Goal: Task Accomplishment & Management: Manage account settings

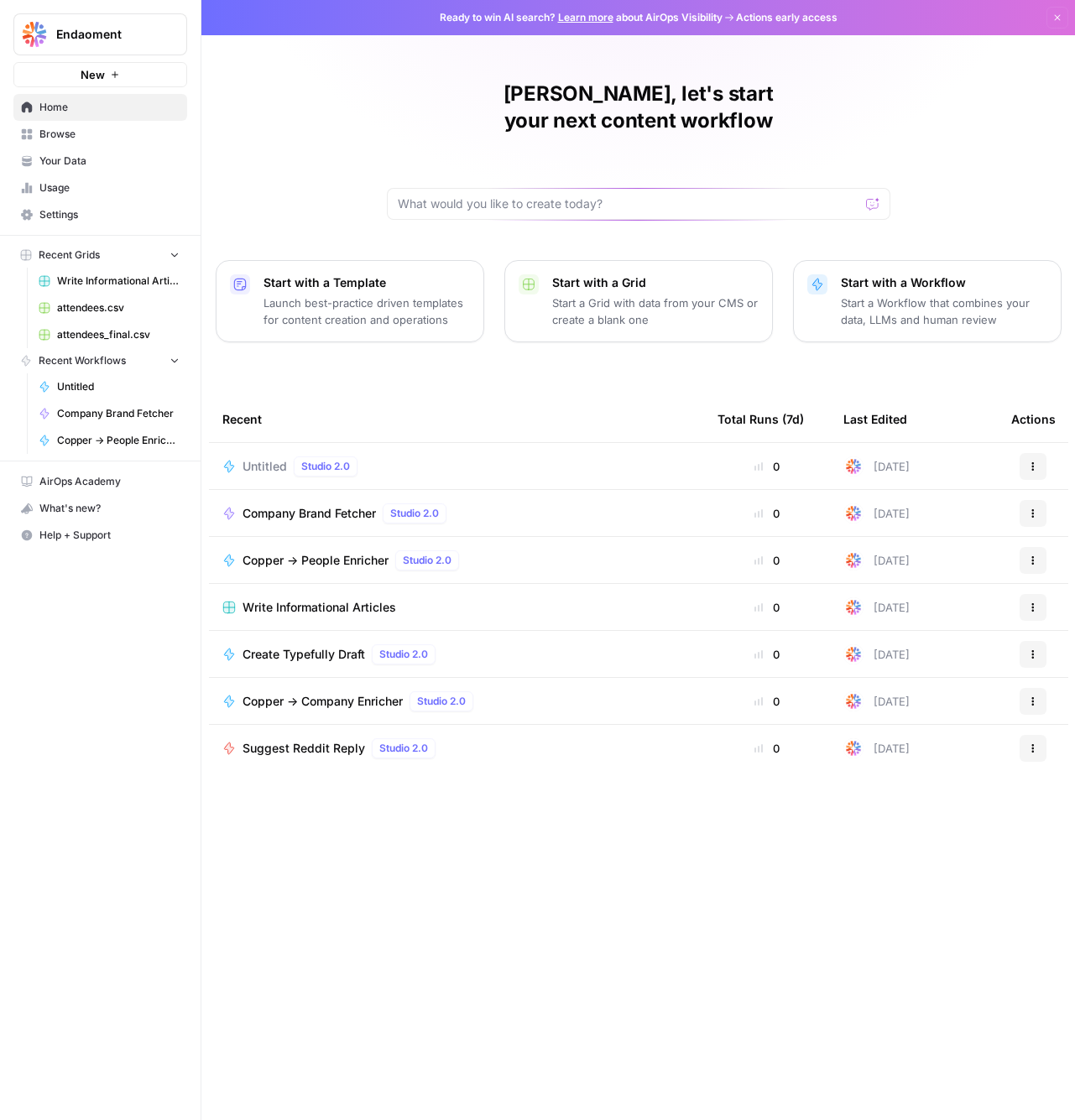
click at [117, 12] on div "Endaoment New" at bounding box center [100, 44] width 201 height 87
click at [97, 39] on span "Endaoment" at bounding box center [107, 34] width 101 height 17
click at [370, 104] on div "[PERSON_NAME], let's start your next content workflow Start with a Template Lau…" at bounding box center [638, 560] width 873 height 1120
click at [92, 212] on span "Settings" at bounding box center [109, 214] width 140 height 15
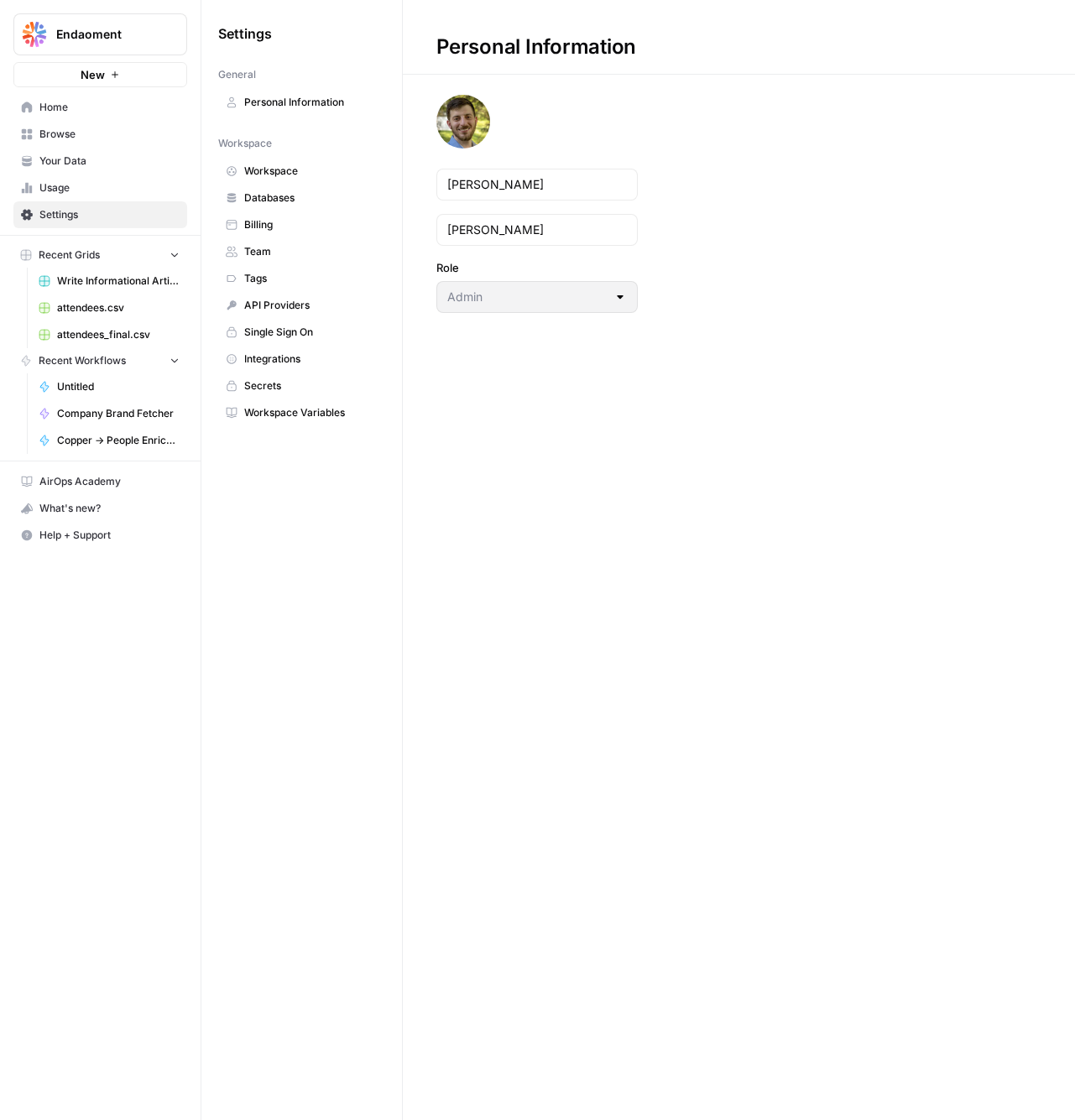
click at [294, 255] on span "Team" at bounding box center [311, 252] width 133 height 15
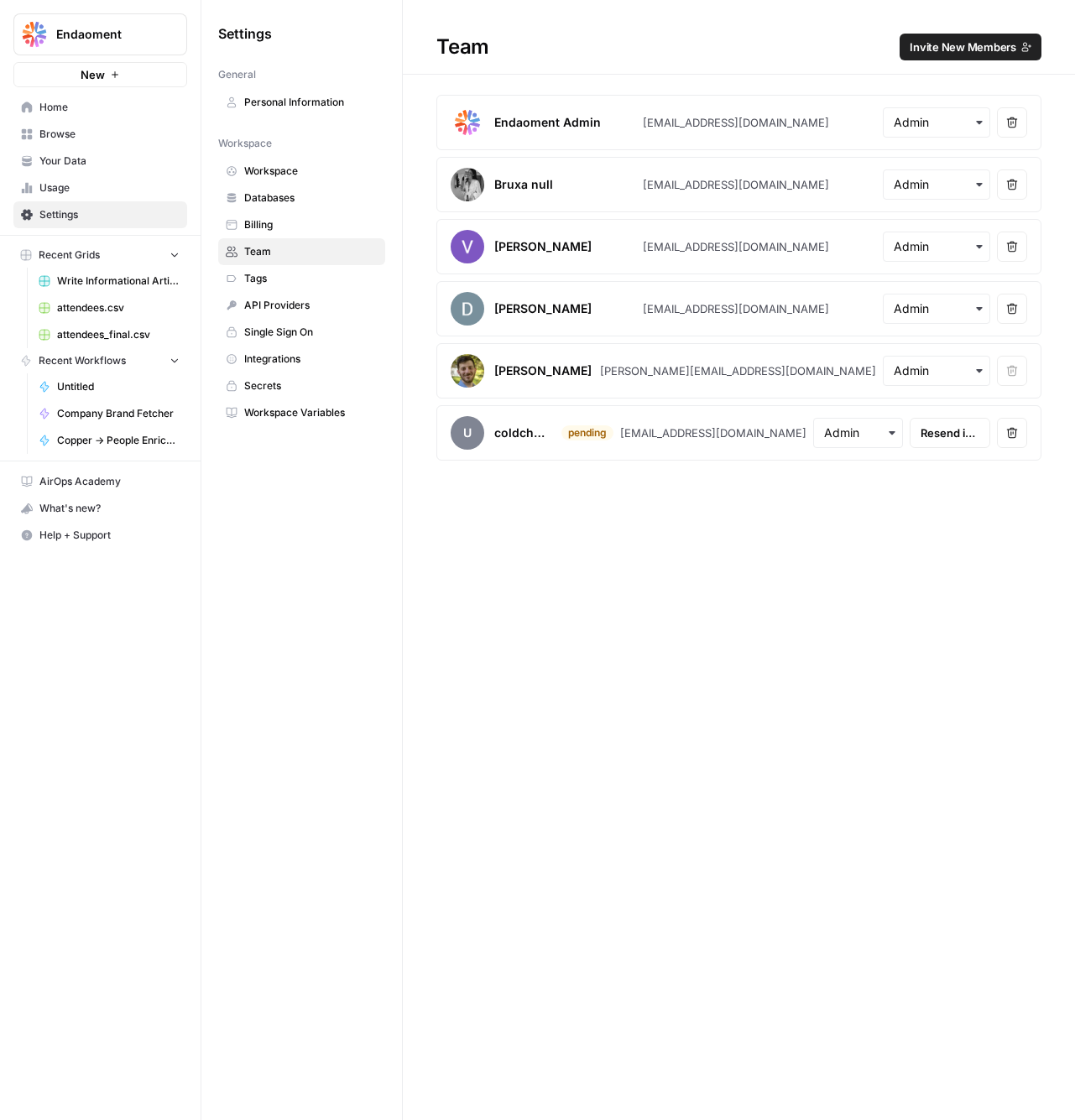
click at [1019, 246] on button "Remove user" at bounding box center [1012, 246] width 30 height 30
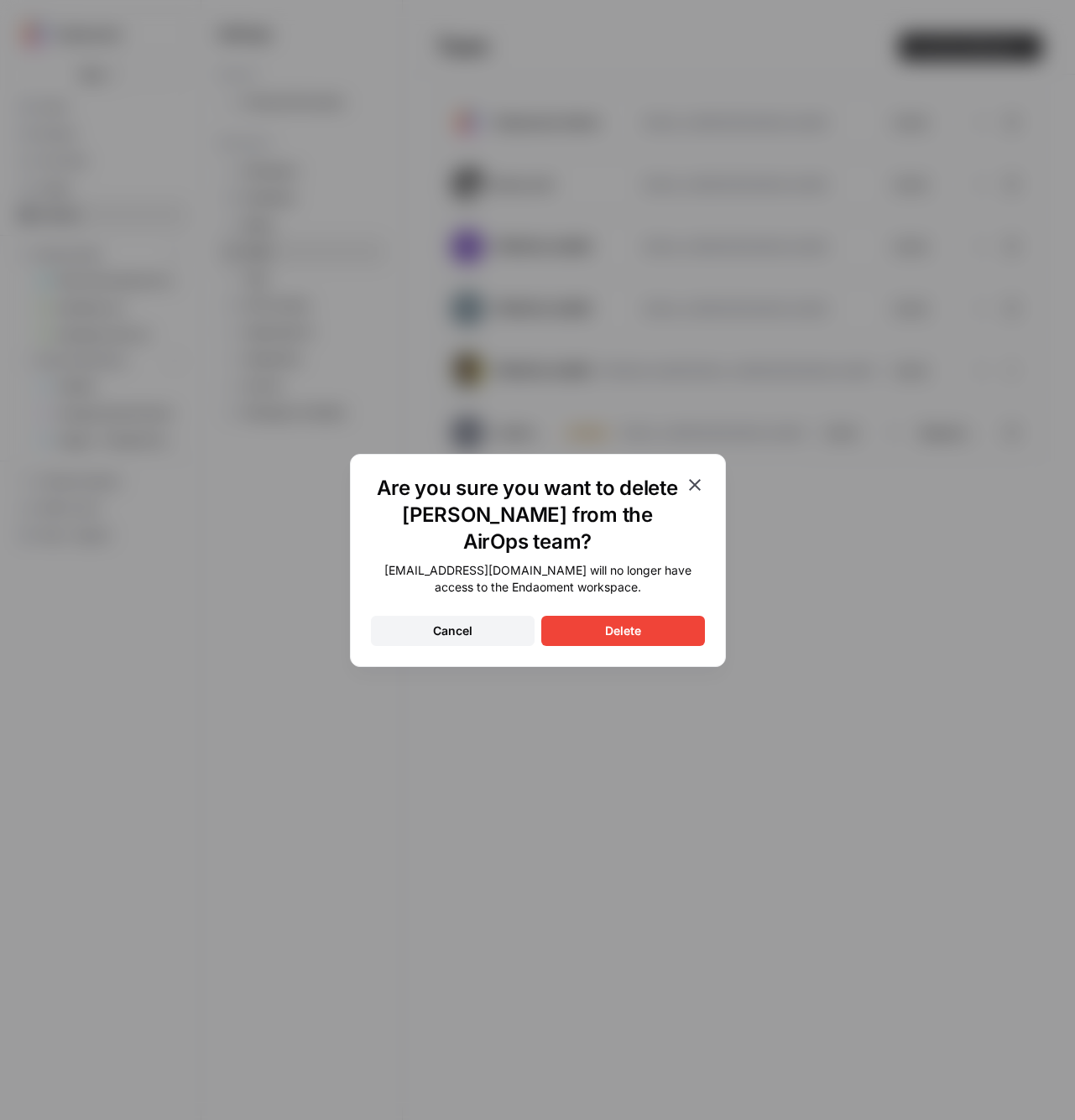
click at [647, 617] on button "Delete" at bounding box center [623, 631] width 164 height 30
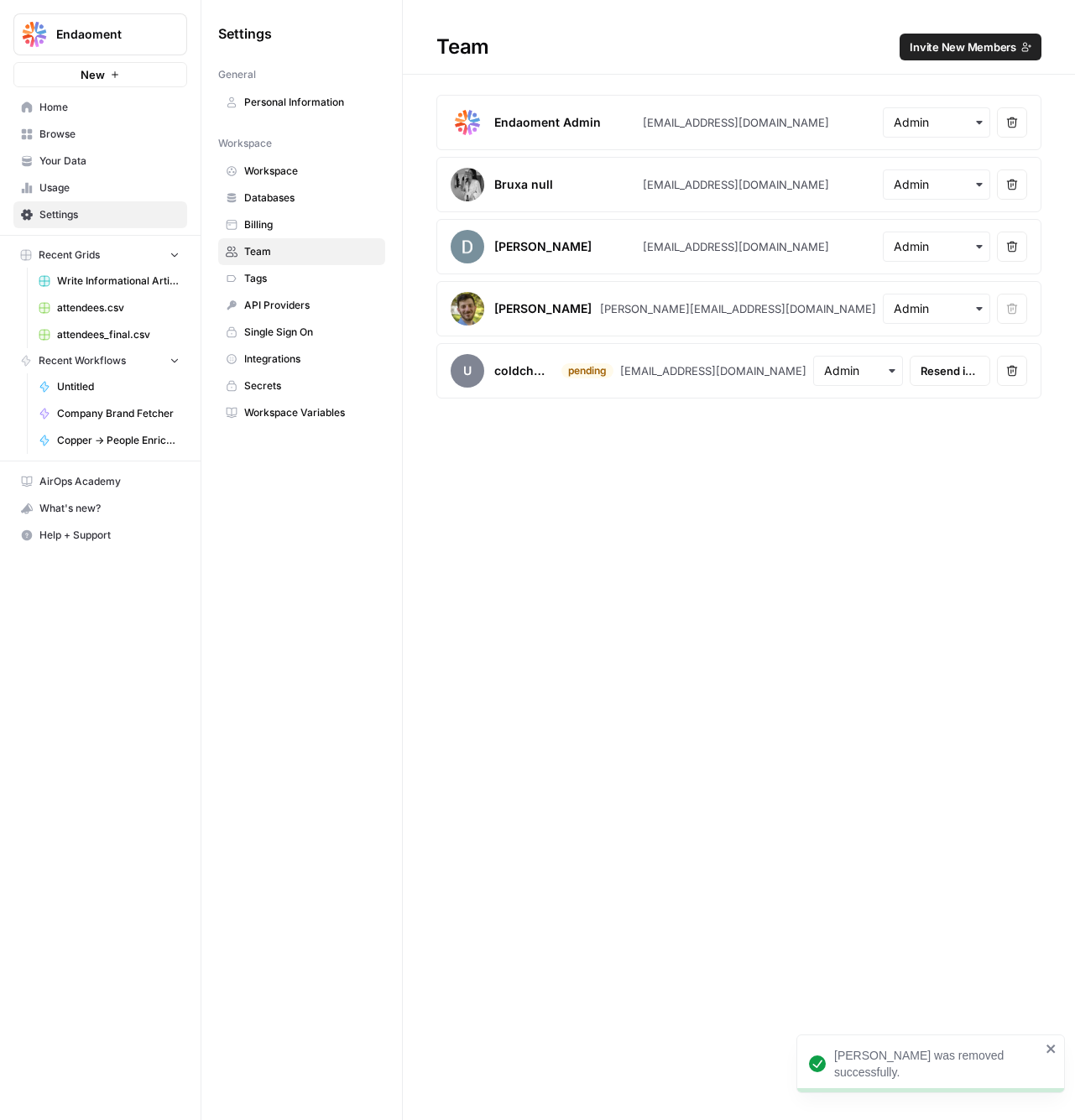
click at [1006, 245] on icon "button" at bounding box center [1011, 246] width 12 height 12
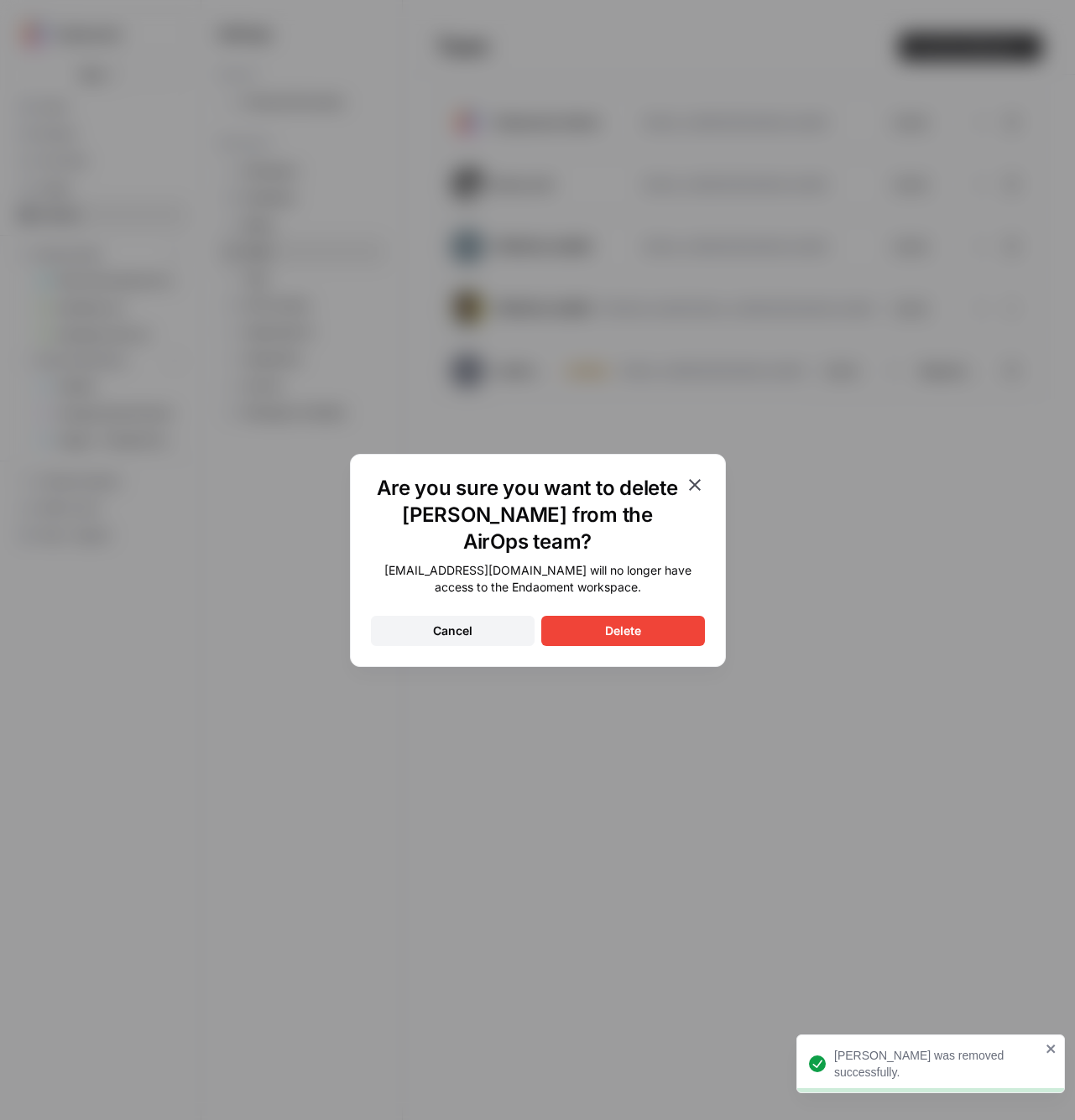
click at [663, 640] on button "Delete" at bounding box center [623, 631] width 164 height 30
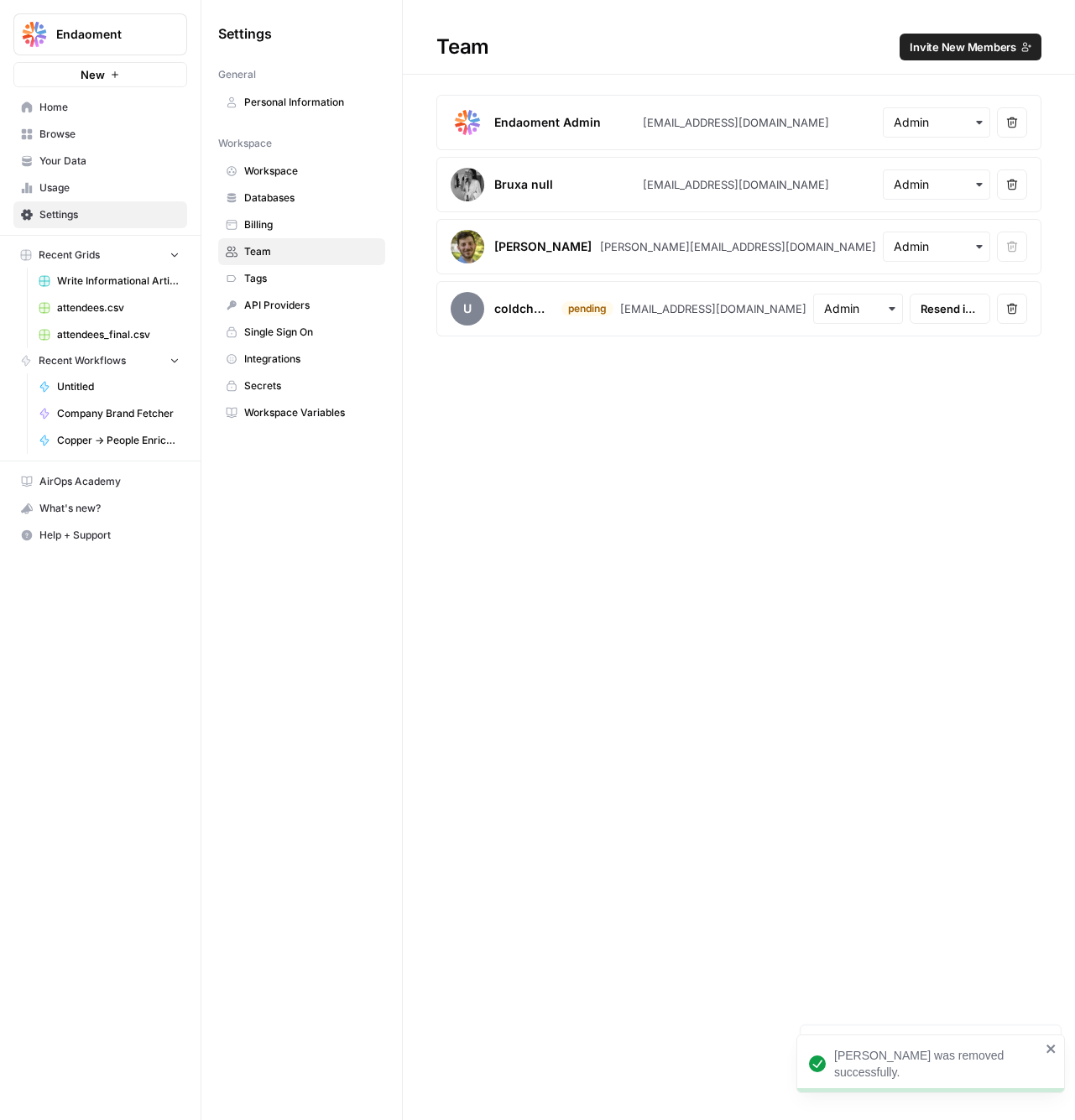
click at [1018, 319] on button "Remove user" at bounding box center [1012, 308] width 30 height 30
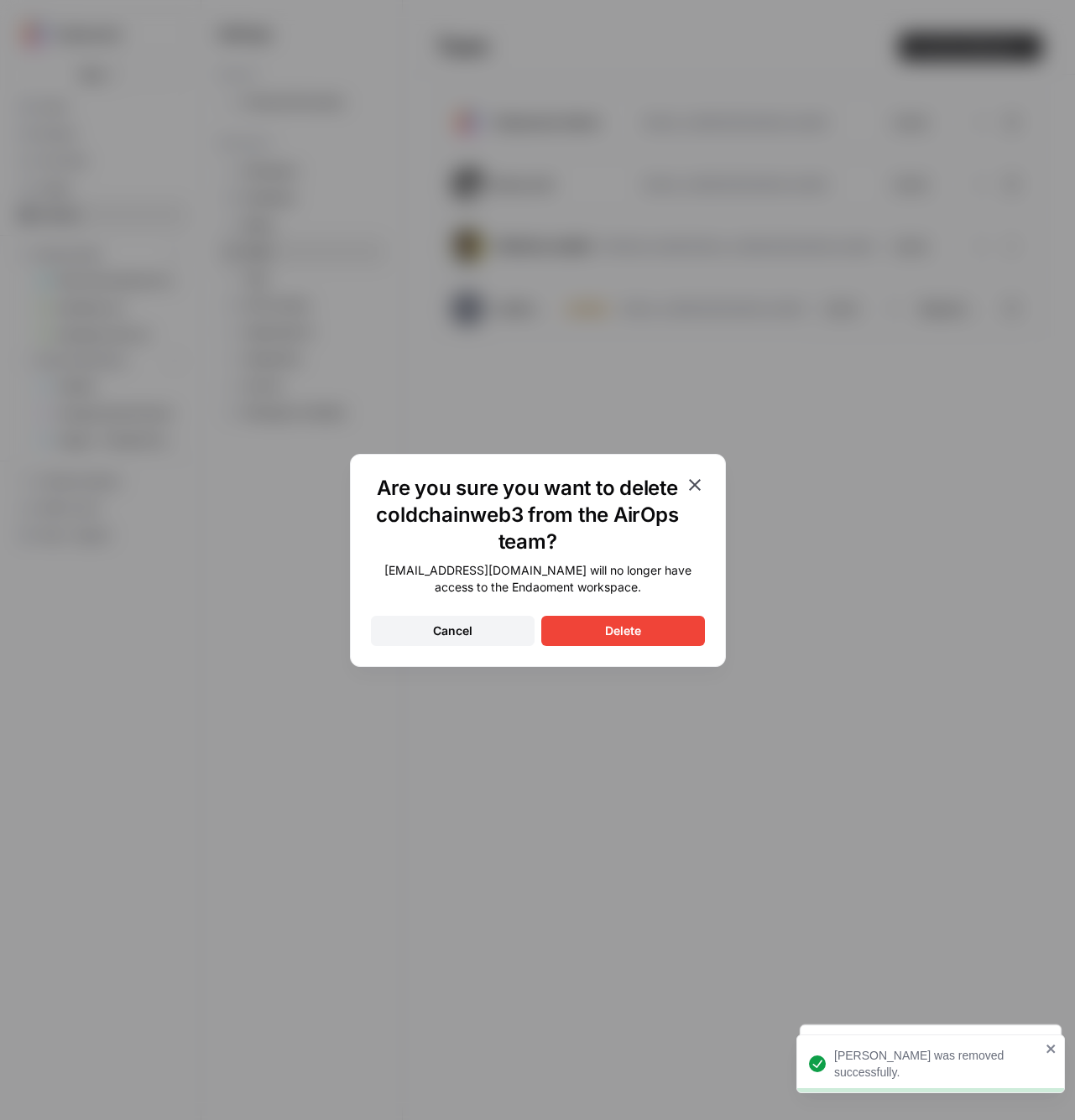
click at [664, 622] on button "Delete" at bounding box center [623, 631] width 164 height 30
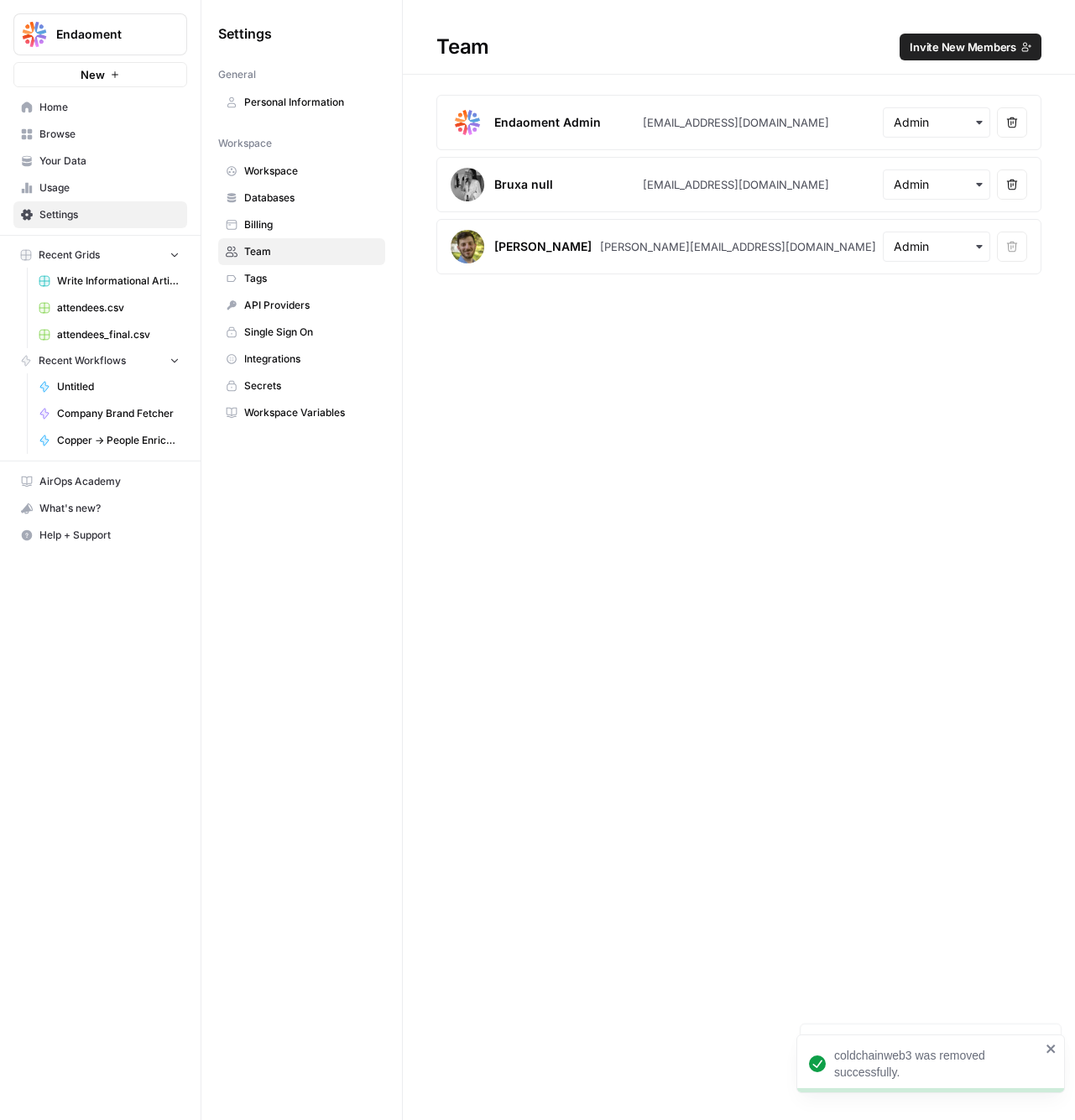
click at [952, 44] on span "Invite New Members" at bounding box center [963, 46] width 107 height 17
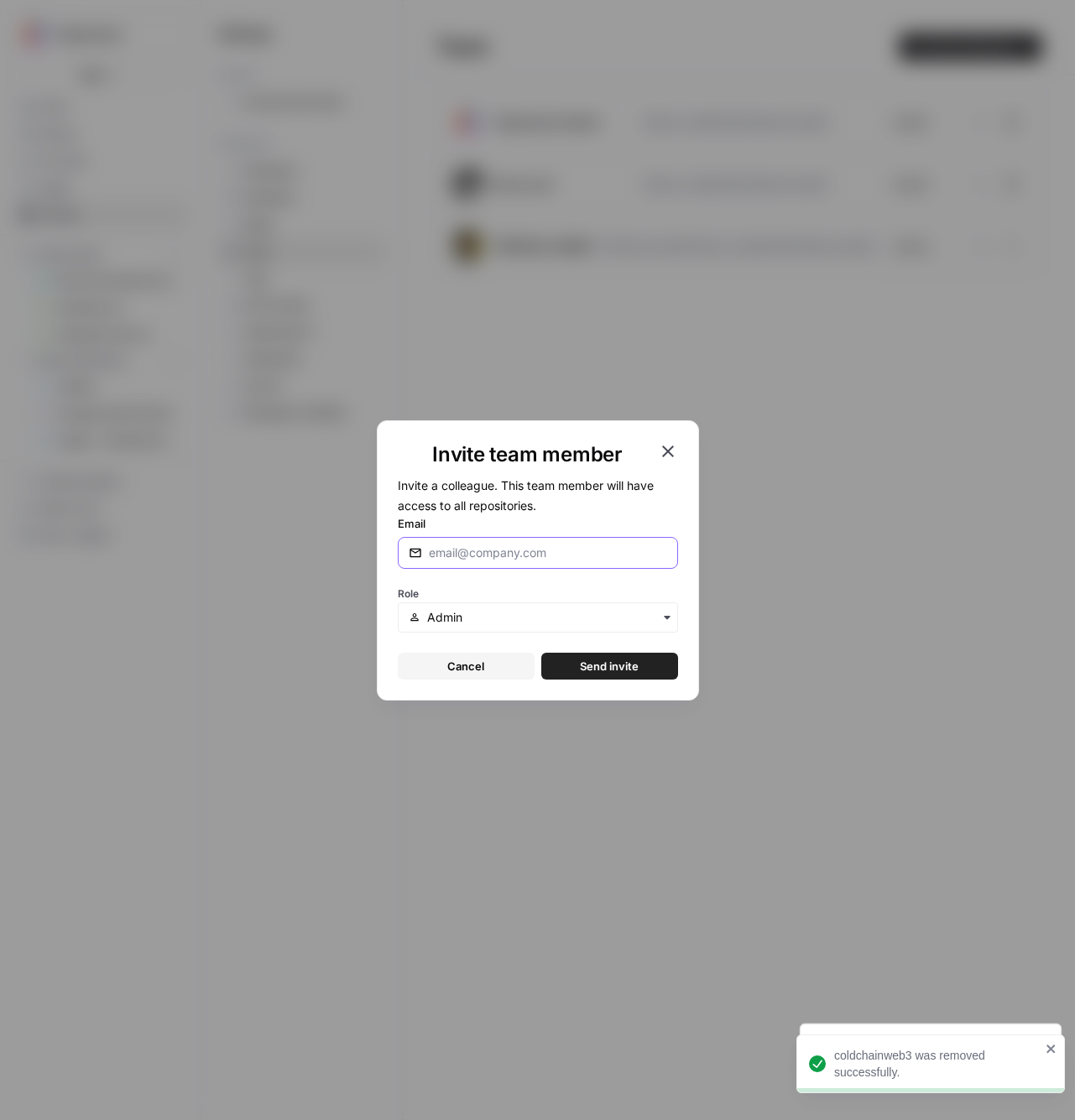
click at [519, 546] on input "Email" at bounding box center [548, 552] width 238 height 17
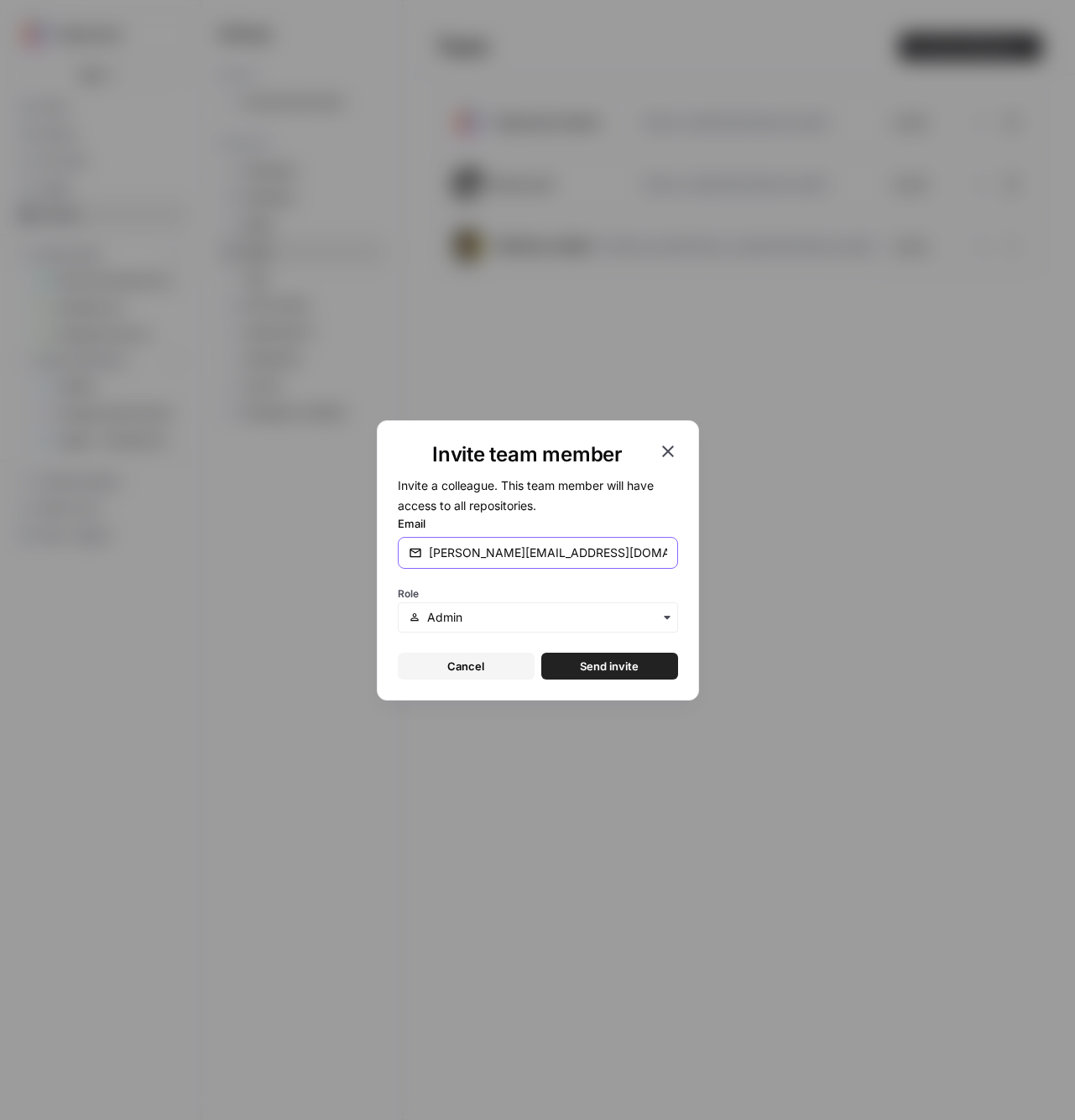
type input "[PERSON_NAME][EMAIL_ADDRESS][DOMAIN_NAME]"
click at [558, 668] on button "Send invite" at bounding box center [610, 666] width 137 height 27
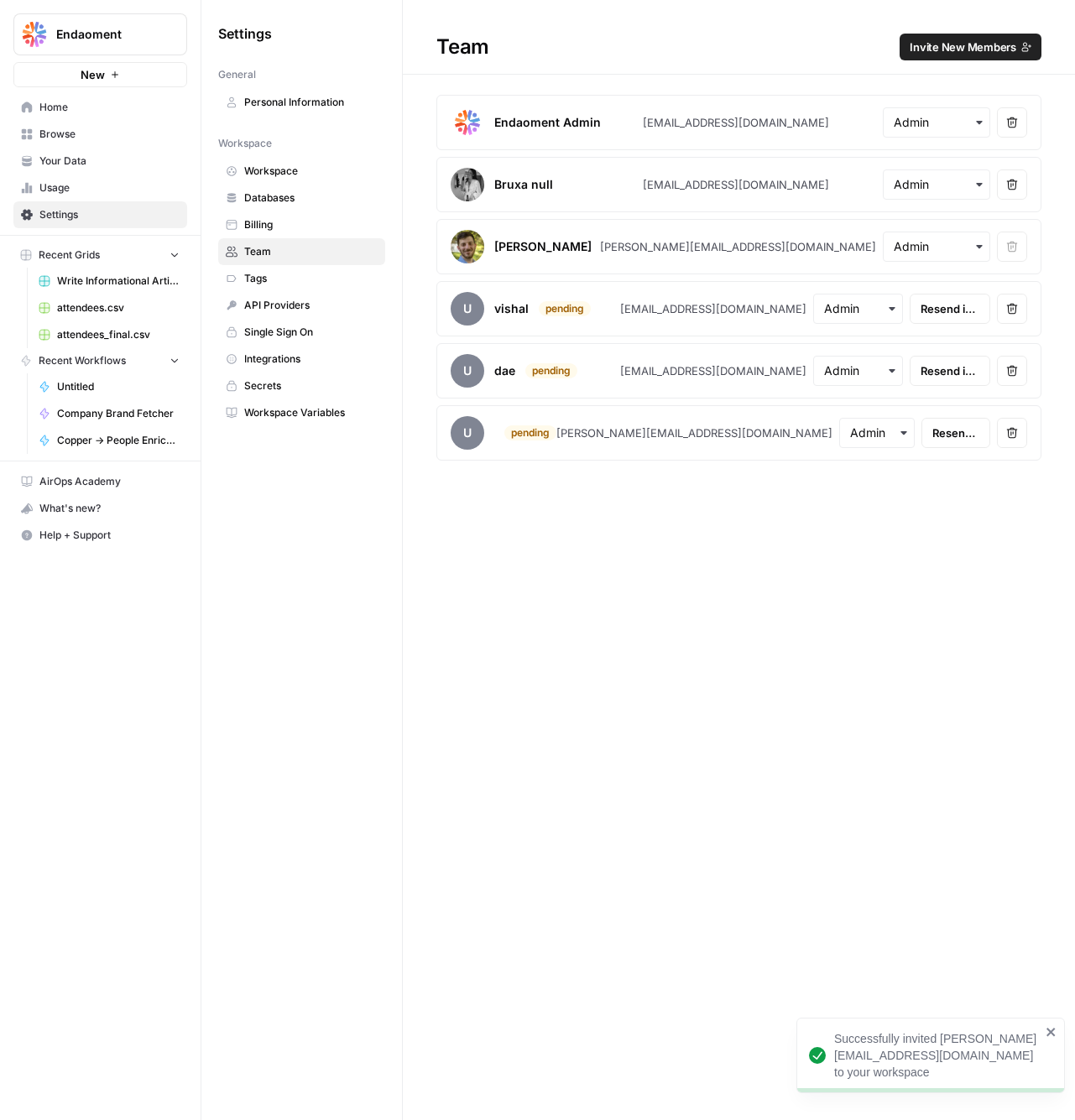
click at [991, 41] on span "Invite New Members" at bounding box center [963, 46] width 107 height 17
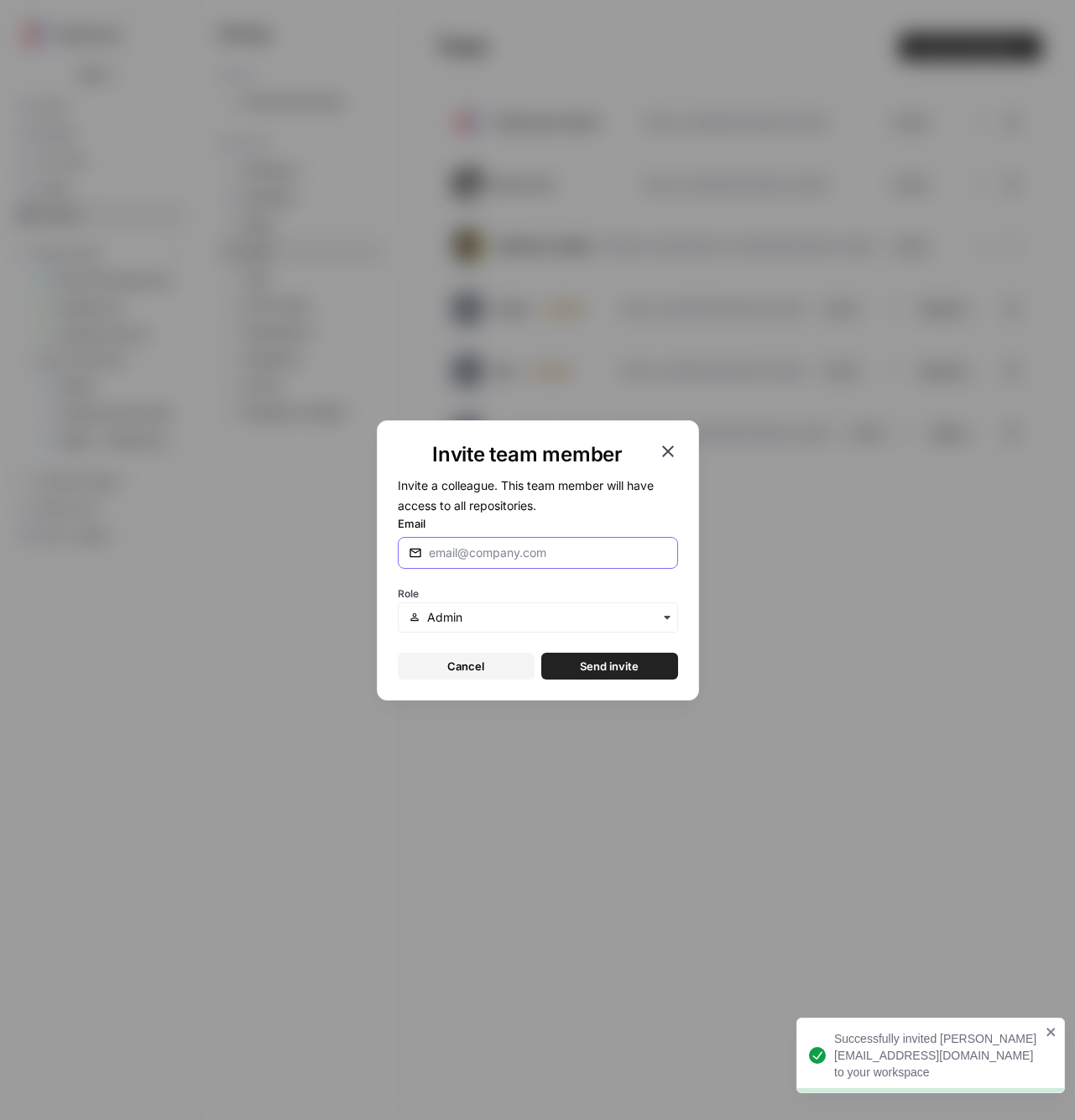
click at [484, 558] on input "Email" at bounding box center [548, 552] width 238 height 17
type input "[EMAIL_ADDRESS][DOMAIN_NAME]"
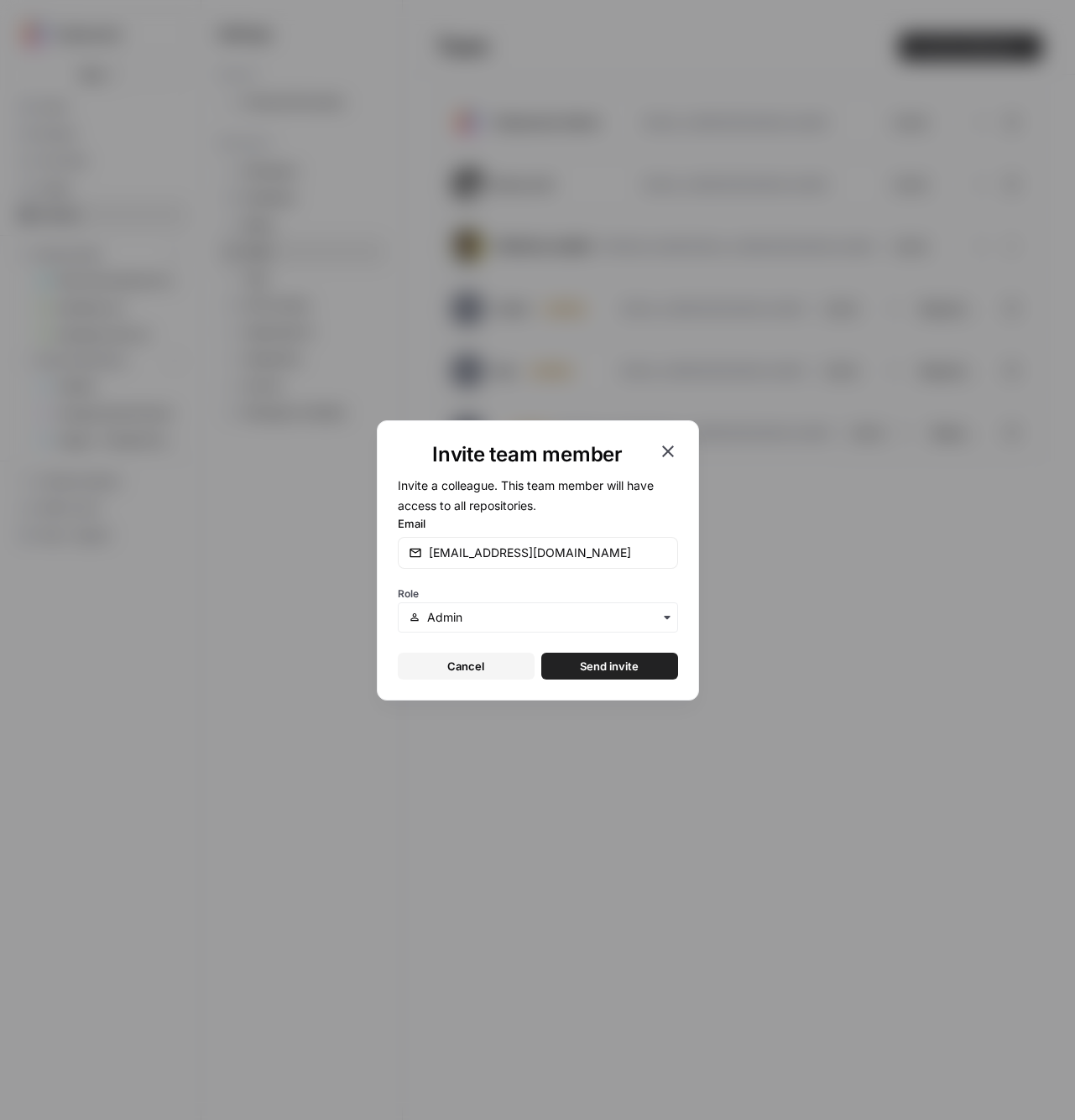
click at [652, 657] on button "Send invite" at bounding box center [610, 666] width 137 height 27
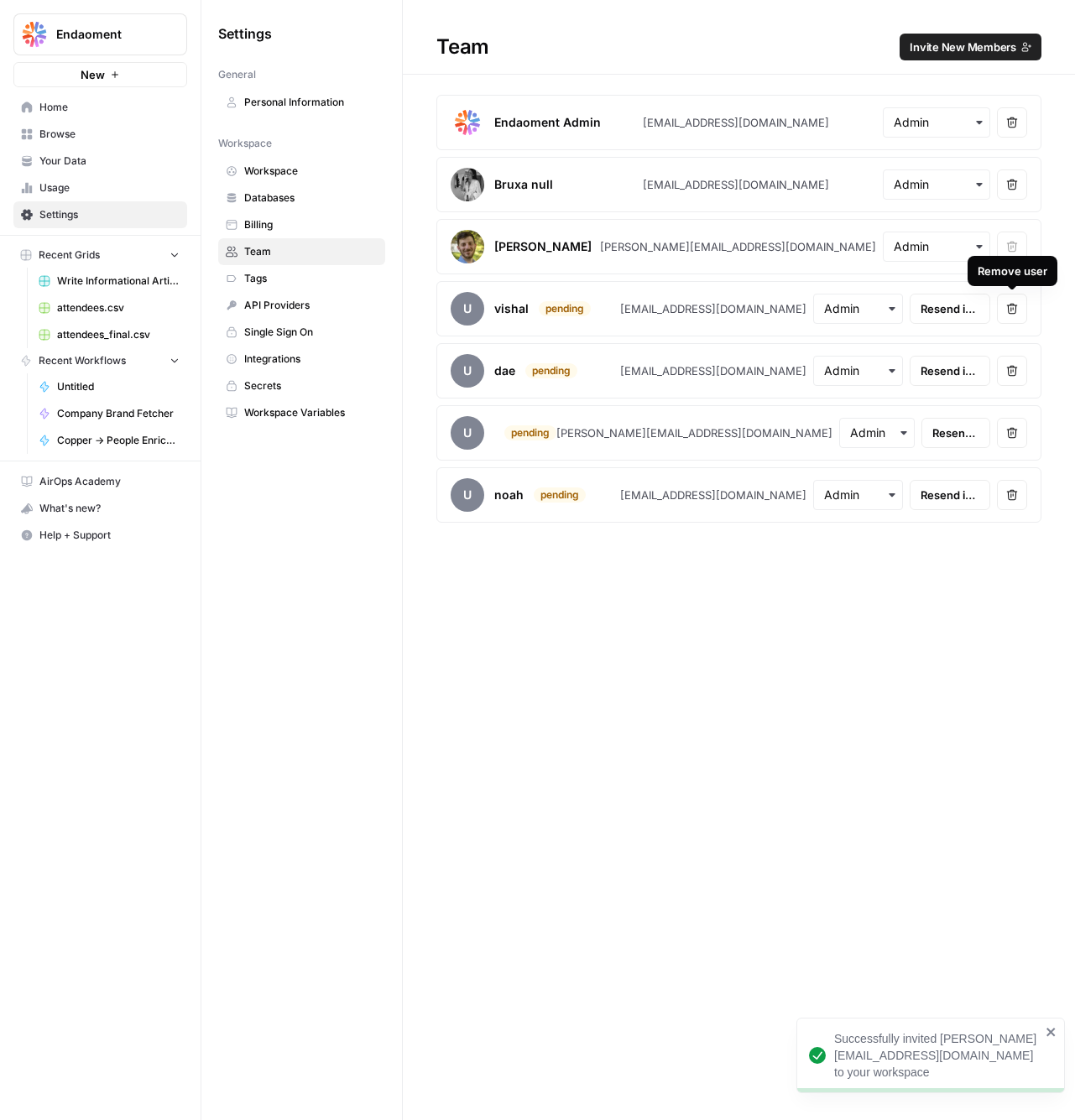
click at [1009, 309] on icon "button" at bounding box center [1011, 308] width 12 height 12
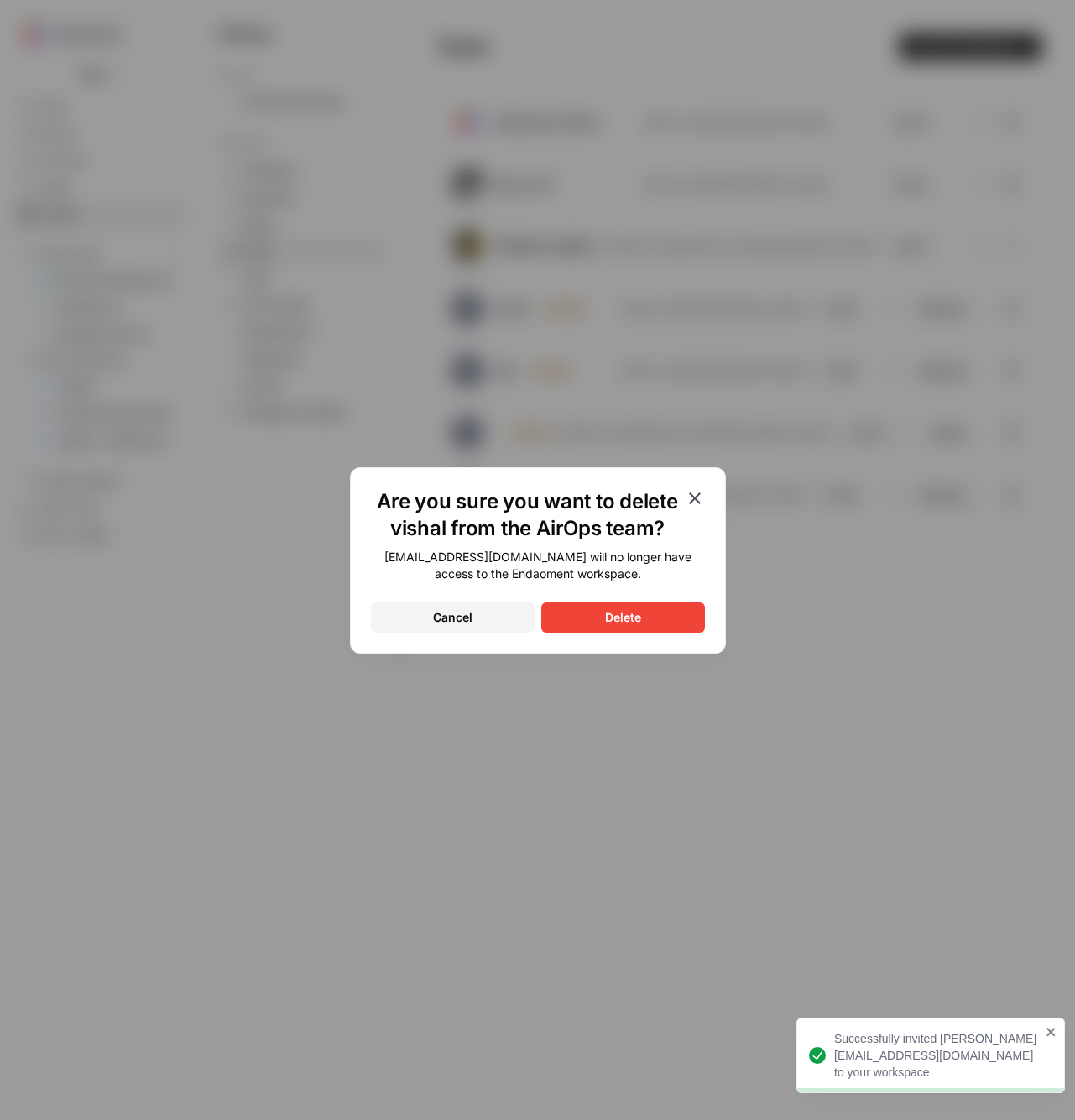
click at [618, 604] on button "Delete" at bounding box center [623, 618] width 164 height 30
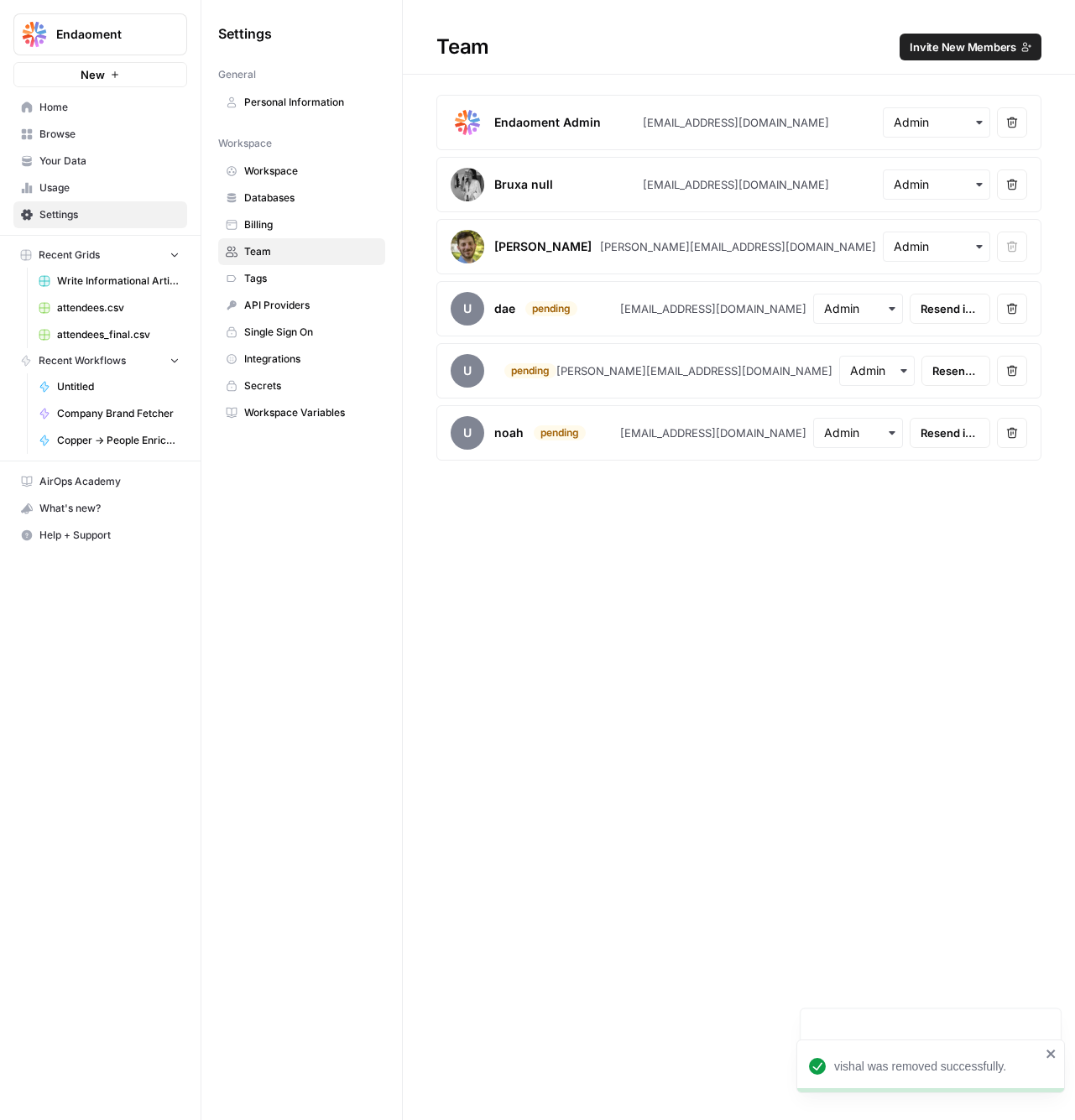
click at [1015, 304] on icon "button" at bounding box center [1011, 308] width 12 height 12
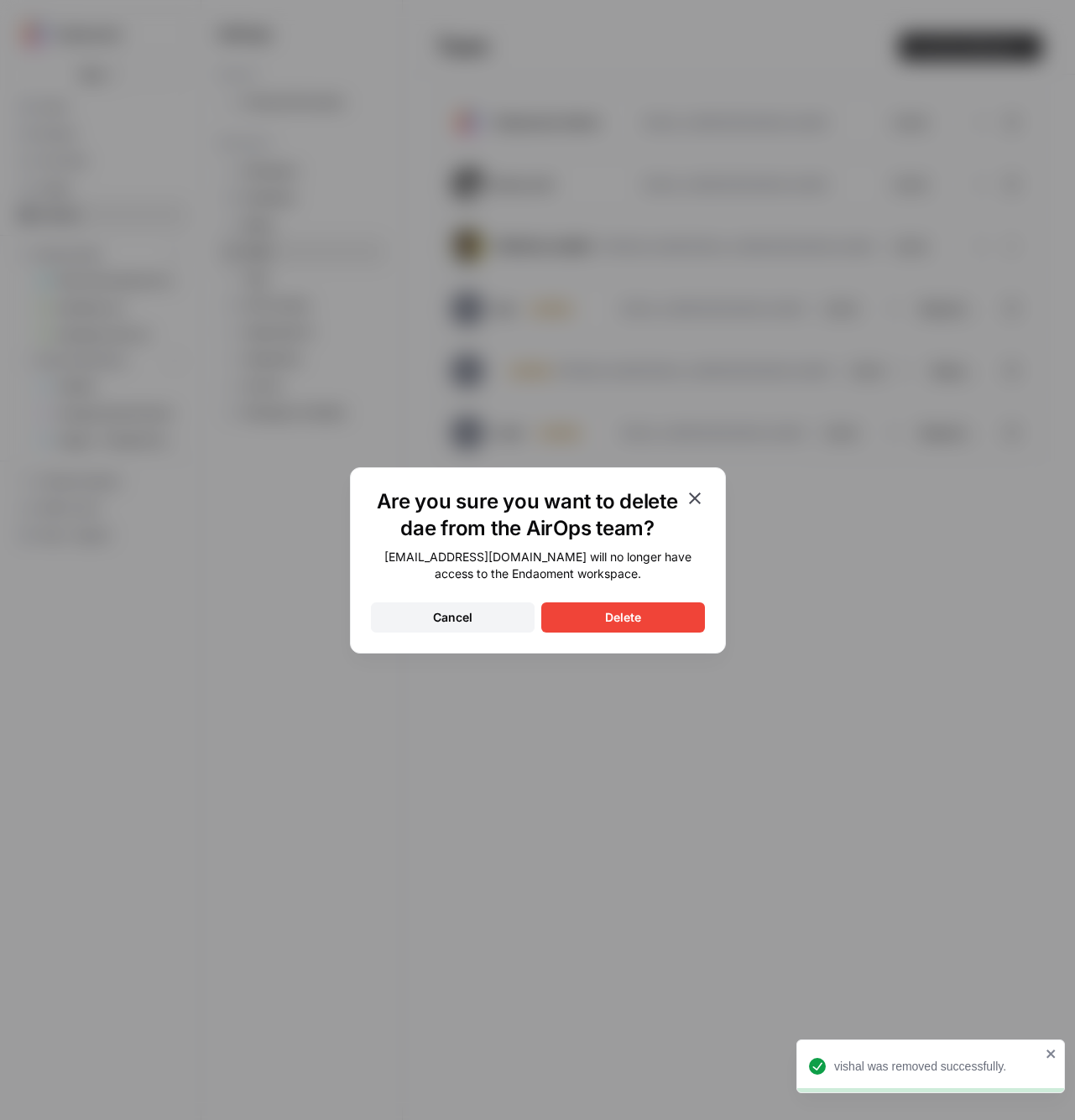
click at [611, 607] on button "Delete" at bounding box center [623, 618] width 164 height 30
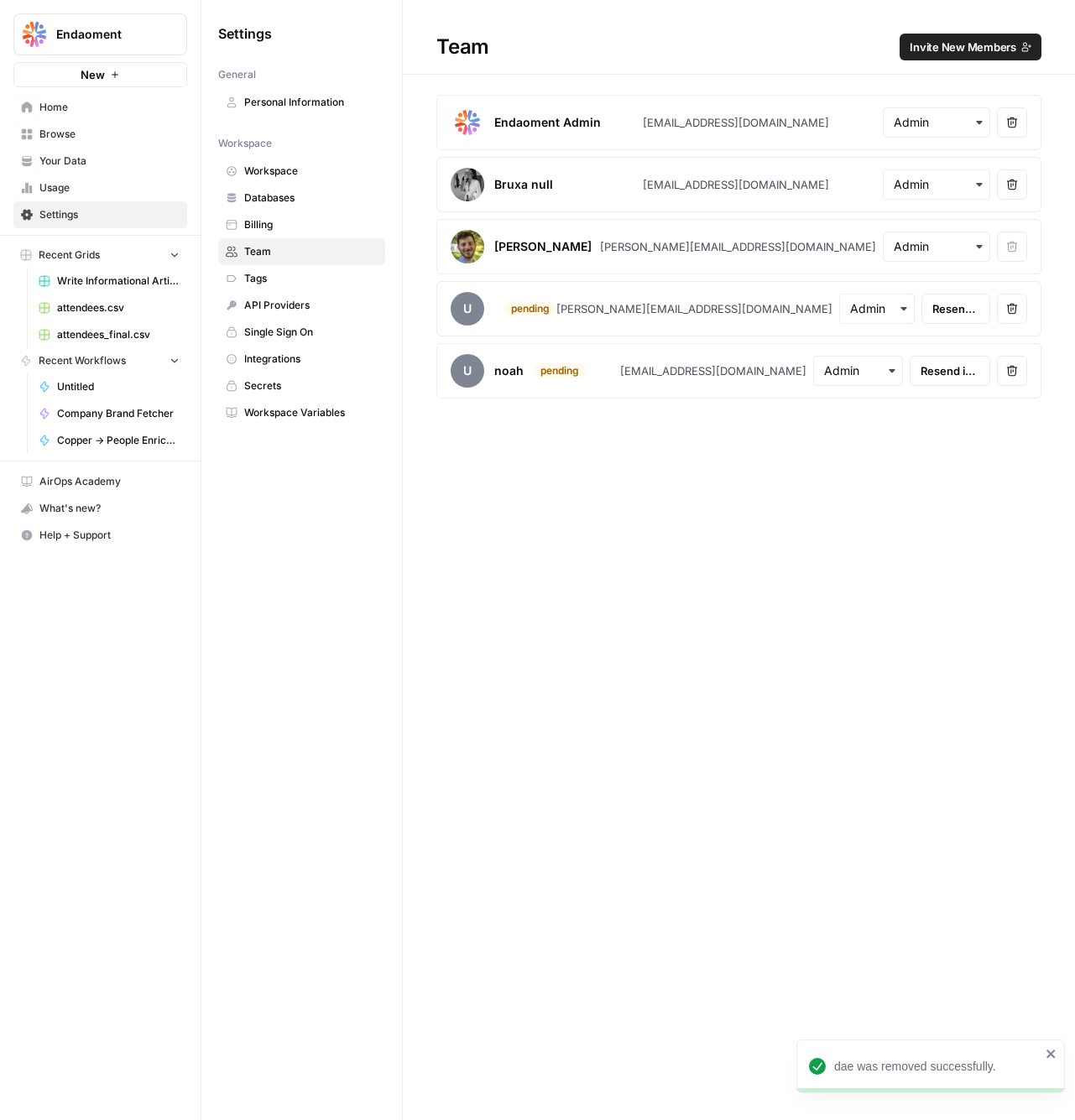
click at [972, 44] on span "Invite New Members" at bounding box center [963, 46] width 107 height 17
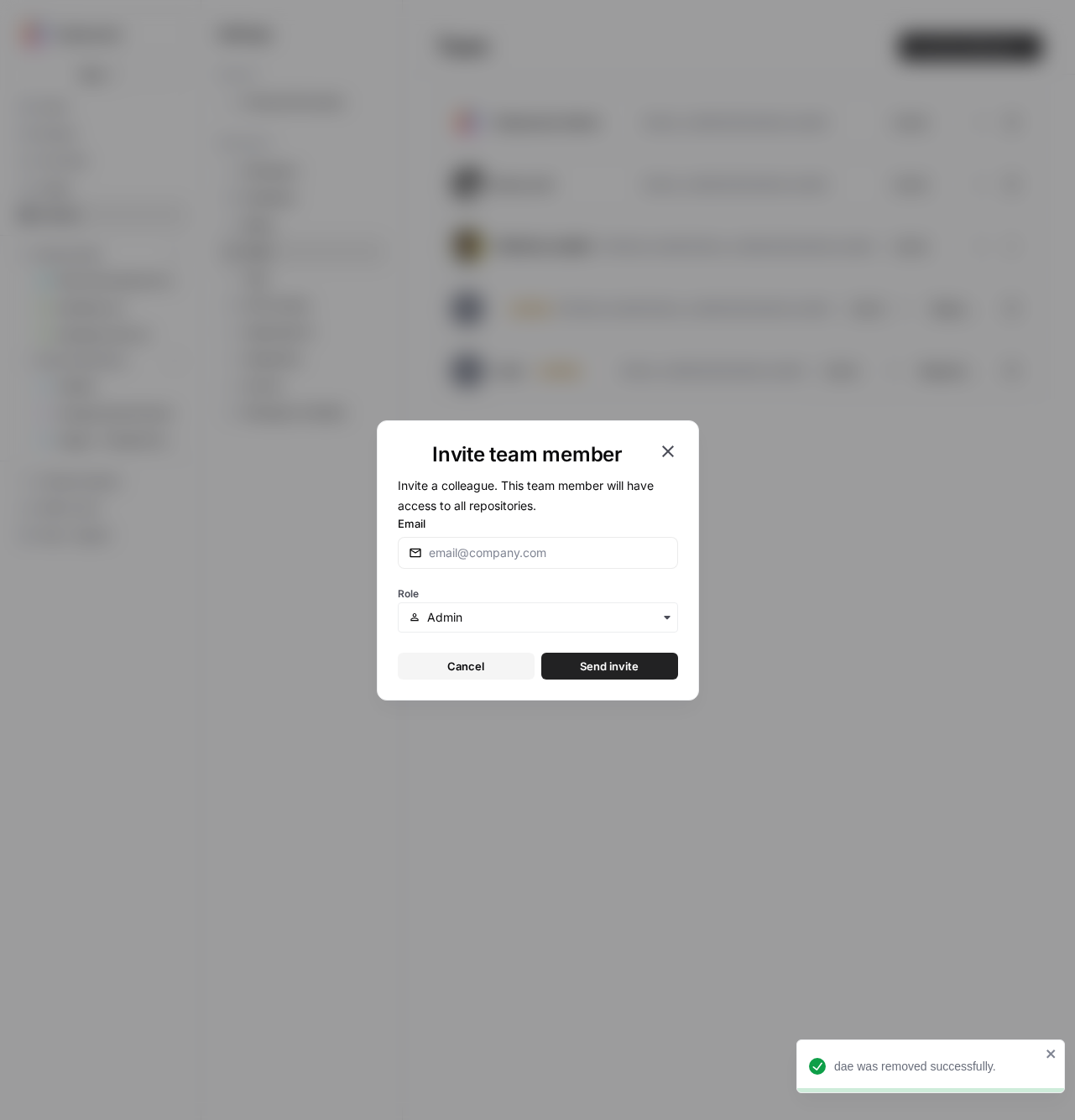
click at [579, 537] on div at bounding box center [537, 553] width 280 height 32
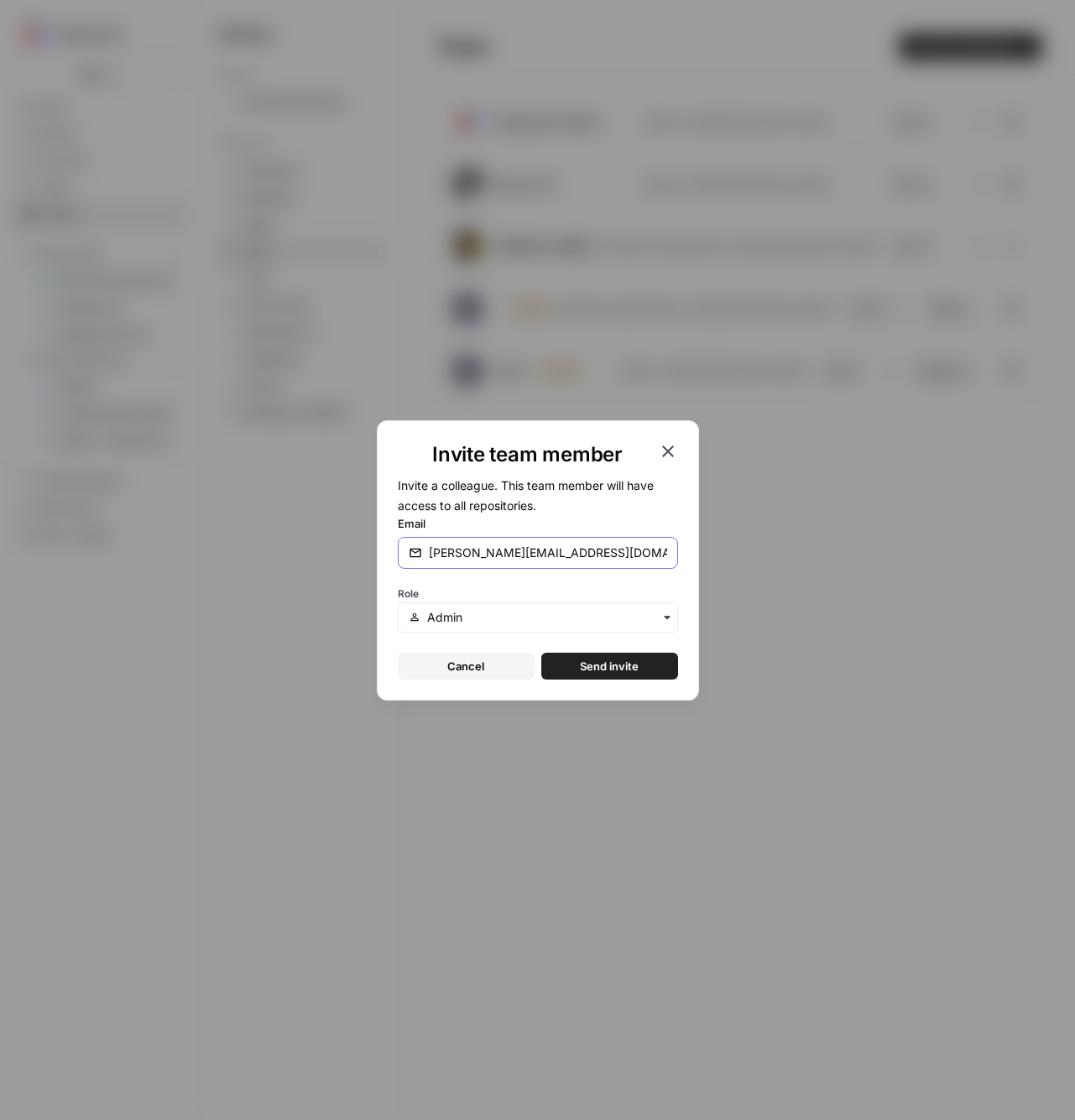
type input "[PERSON_NAME][EMAIL_ADDRESS][DOMAIN_NAME]"
click at [630, 658] on span "Send invite" at bounding box center [609, 666] width 59 height 17
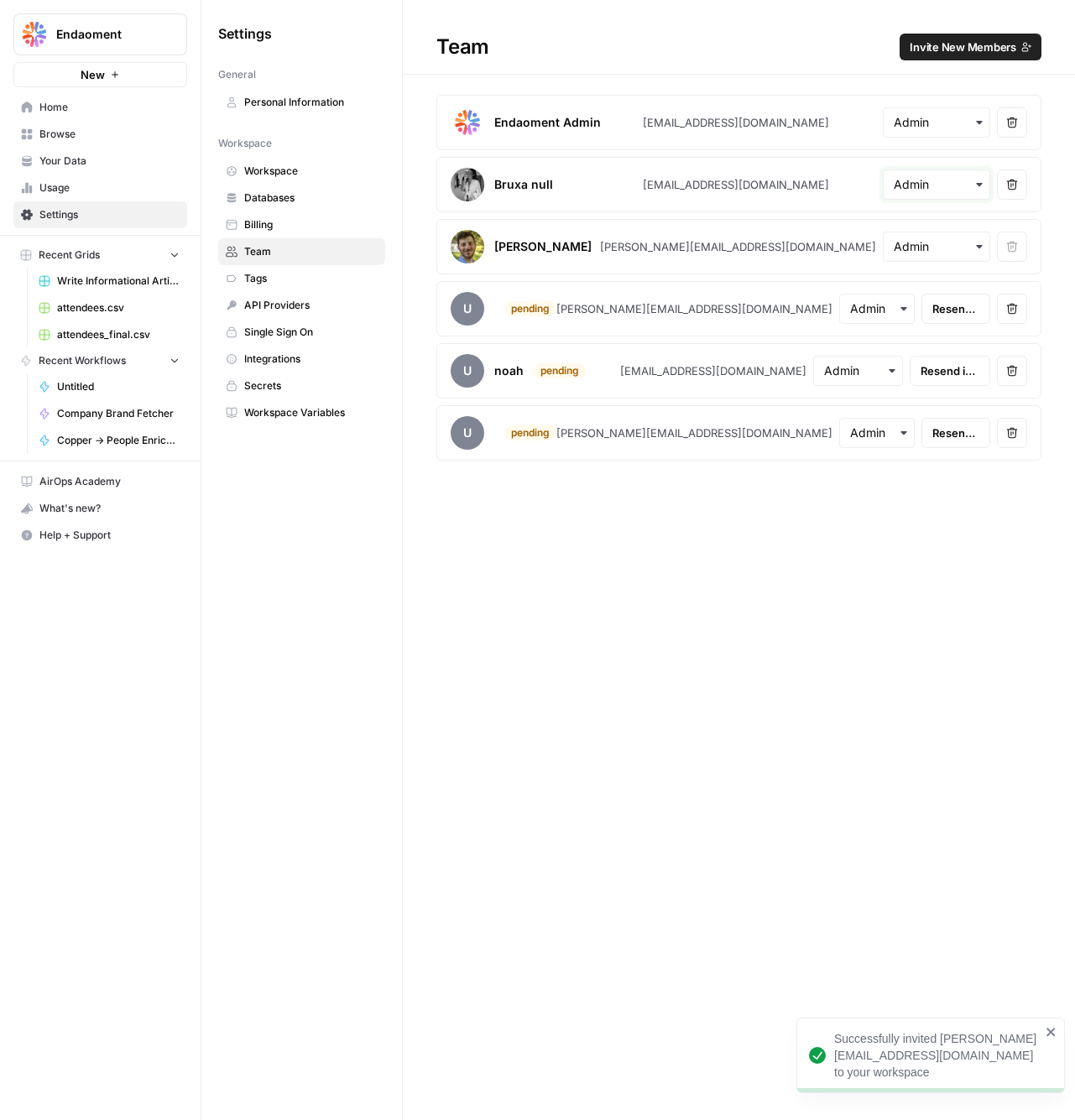
click at [927, 178] on input "text" at bounding box center [936, 184] width 85 height 17
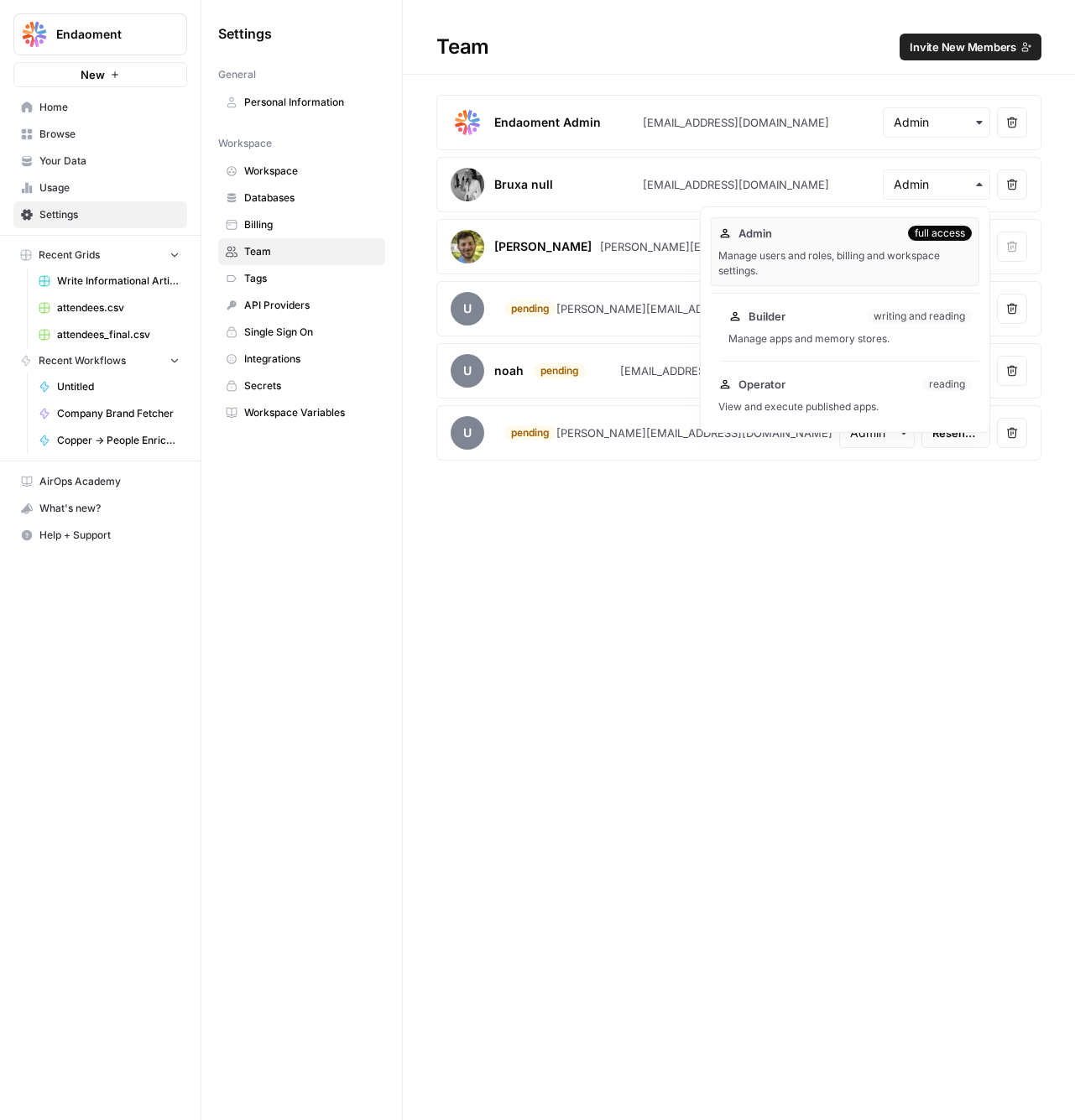
click at [814, 317] on div "Builder writing and reading" at bounding box center [850, 316] width 244 height 17
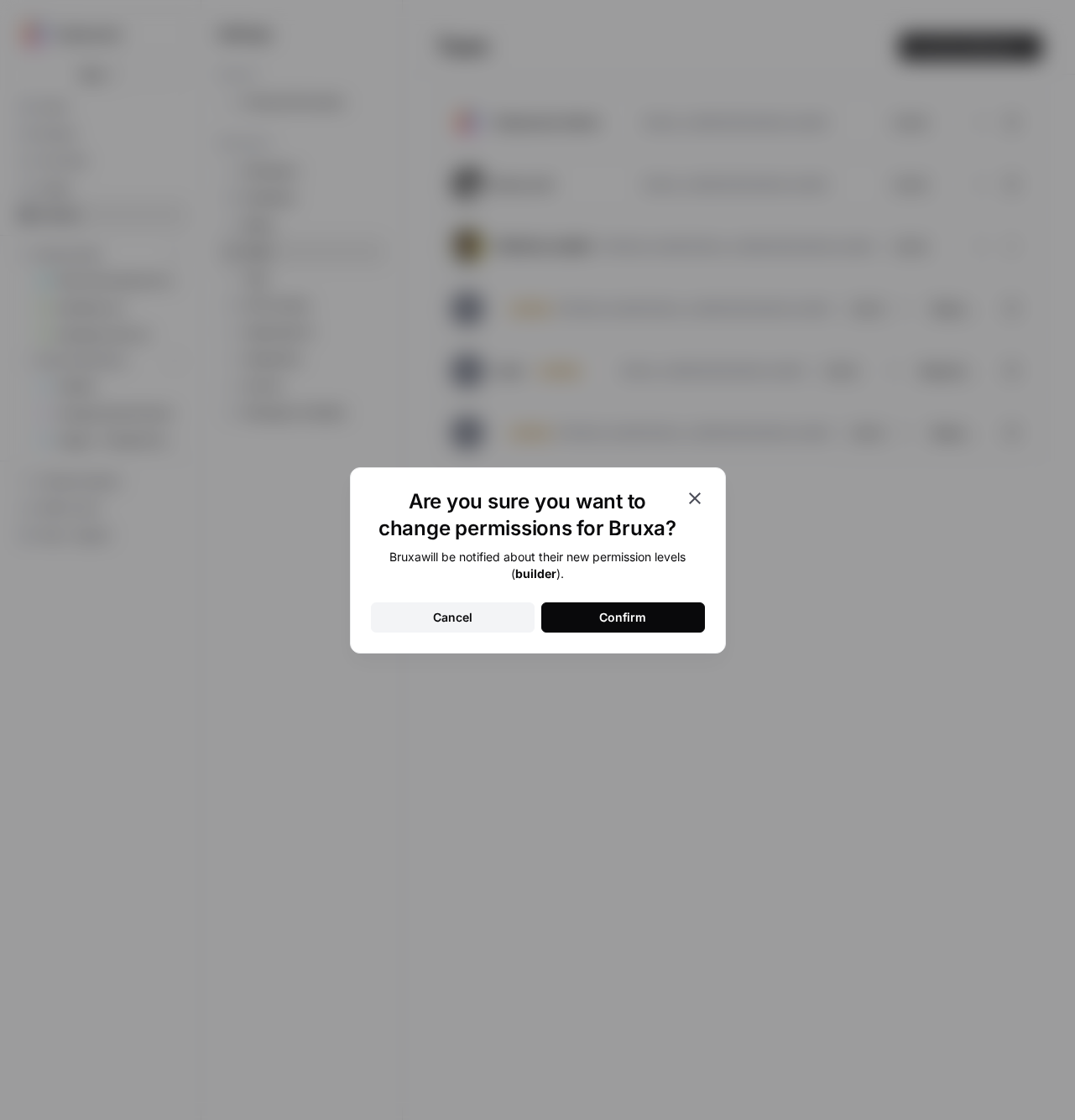
click at [663, 626] on button "Confirm" at bounding box center [623, 618] width 164 height 30
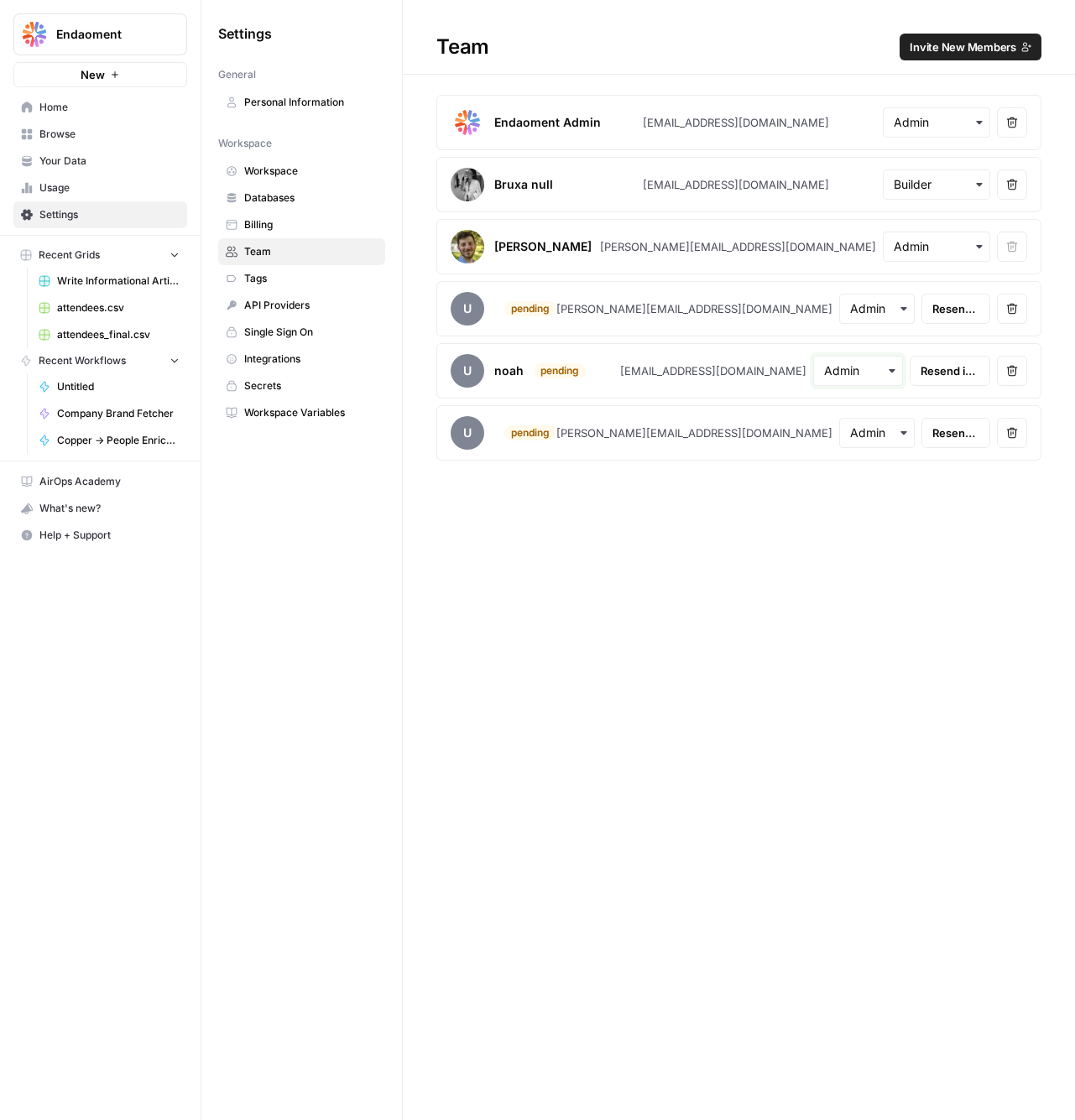
click at [824, 372] on input "text" at bounding box center [858, 371] width 68 height 17
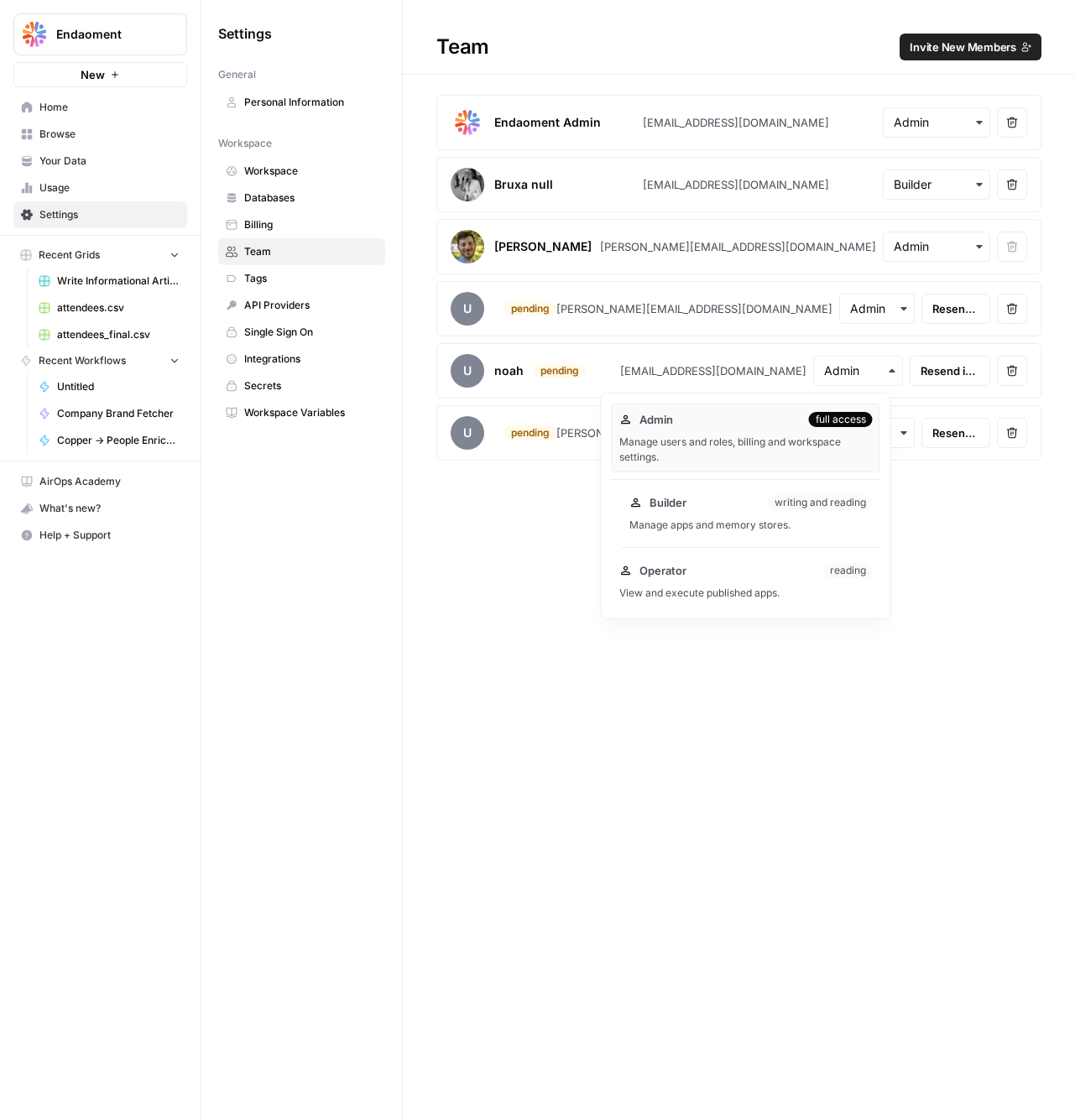
click at [739, 513] on div "Builder writing and reading Manage apps and memory stores." at bounding box center [750, 513] width 259 height 53
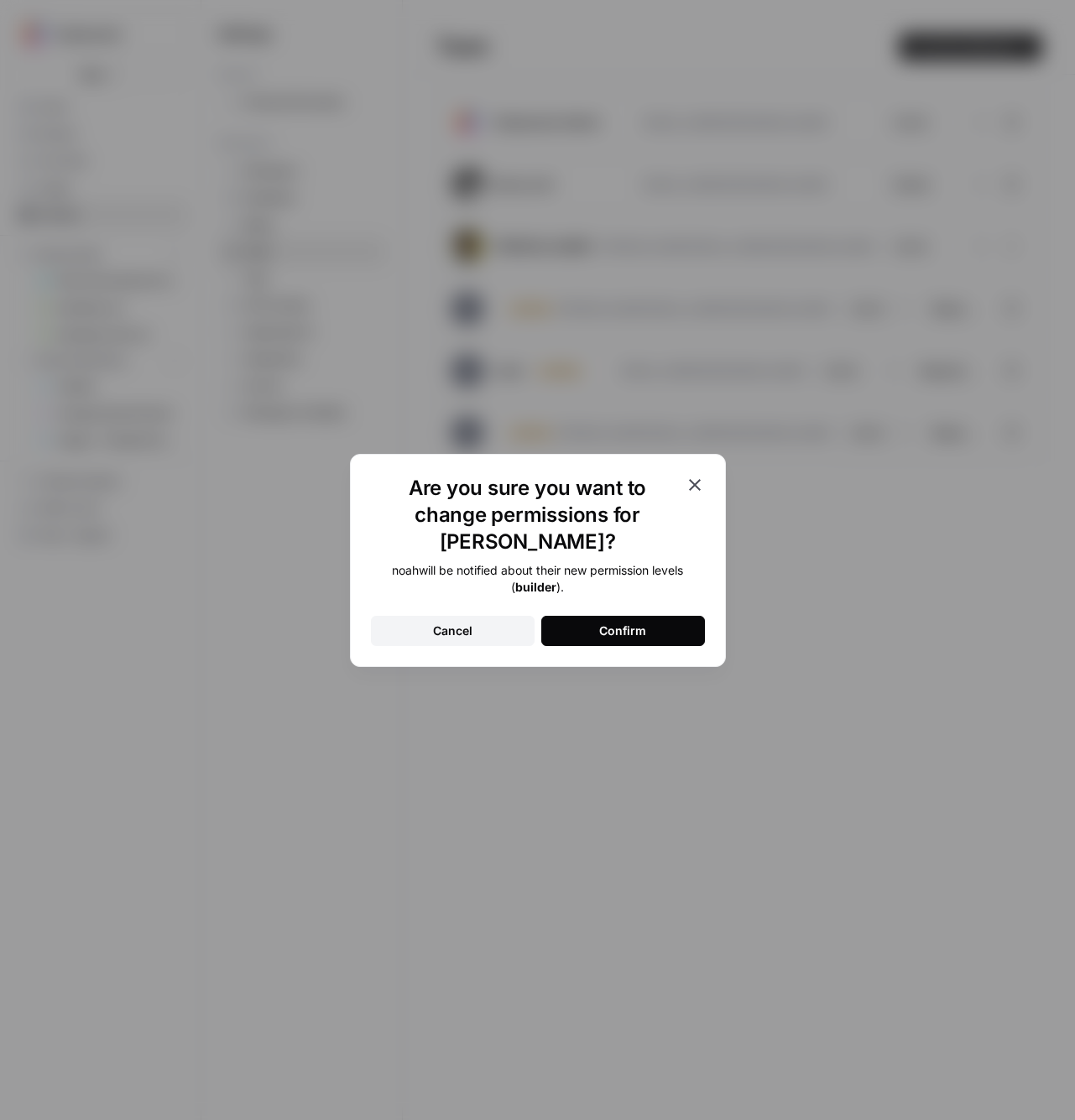
click at [647, 618] on button "Confirm" at bounding box center [623, 631] width 164 height 30
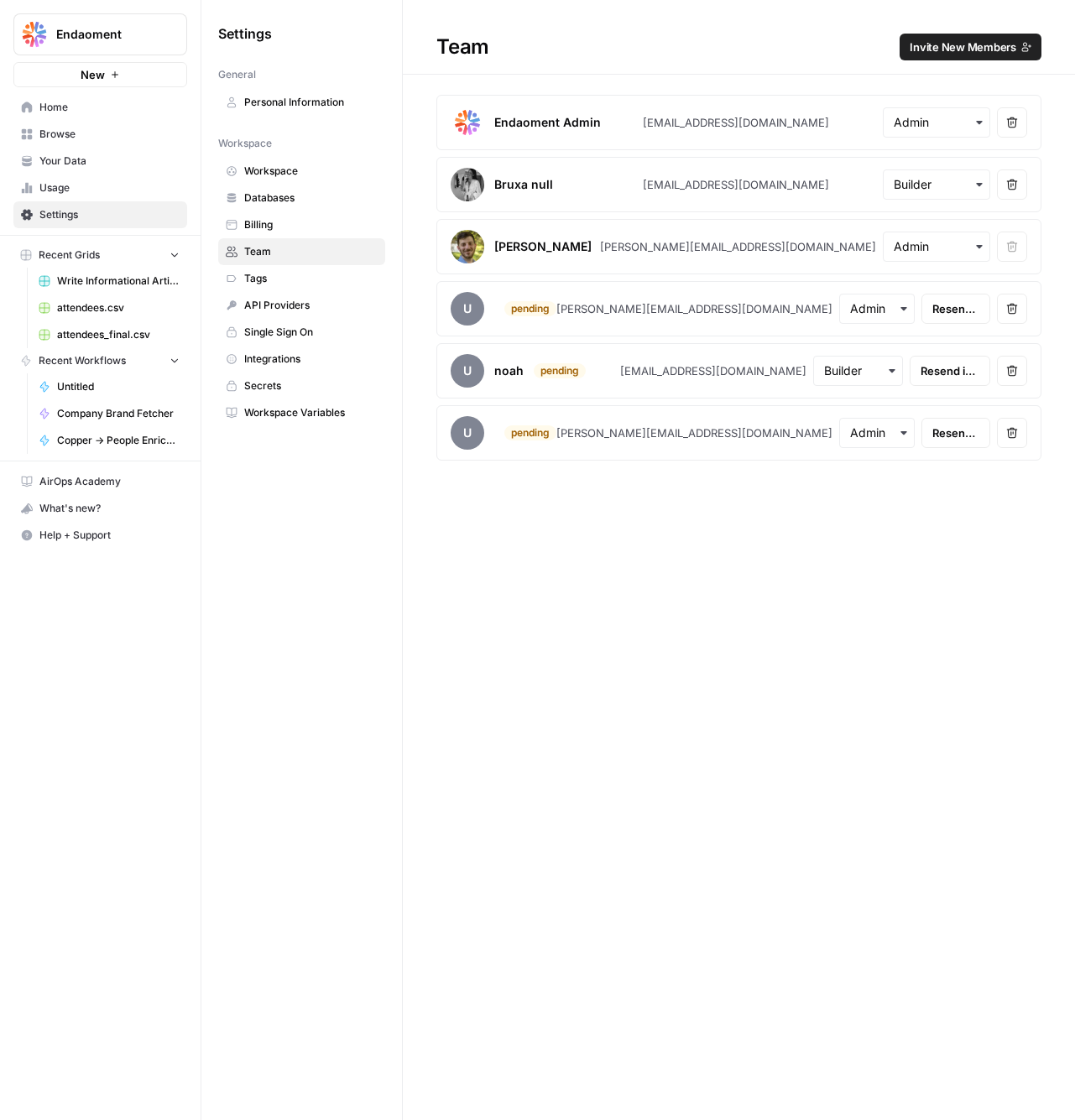
click at [839, 422] on div "button" at bounding box center [877, 433] width 76 height 30
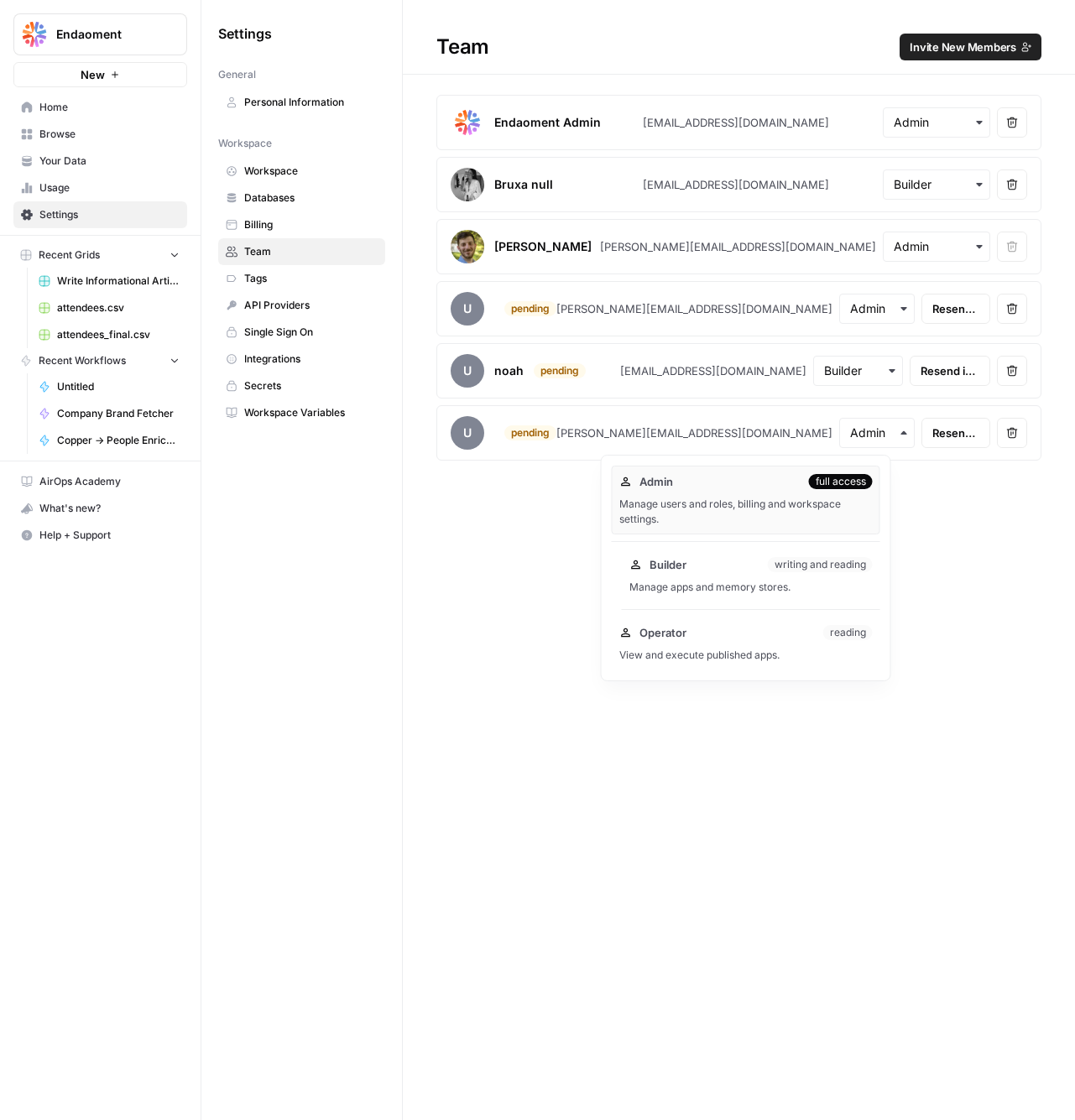
click at [736, 574] on div "Builder writing and reading Manage apps and memory stores." at bounding box center [750, 575] width 259 height 53
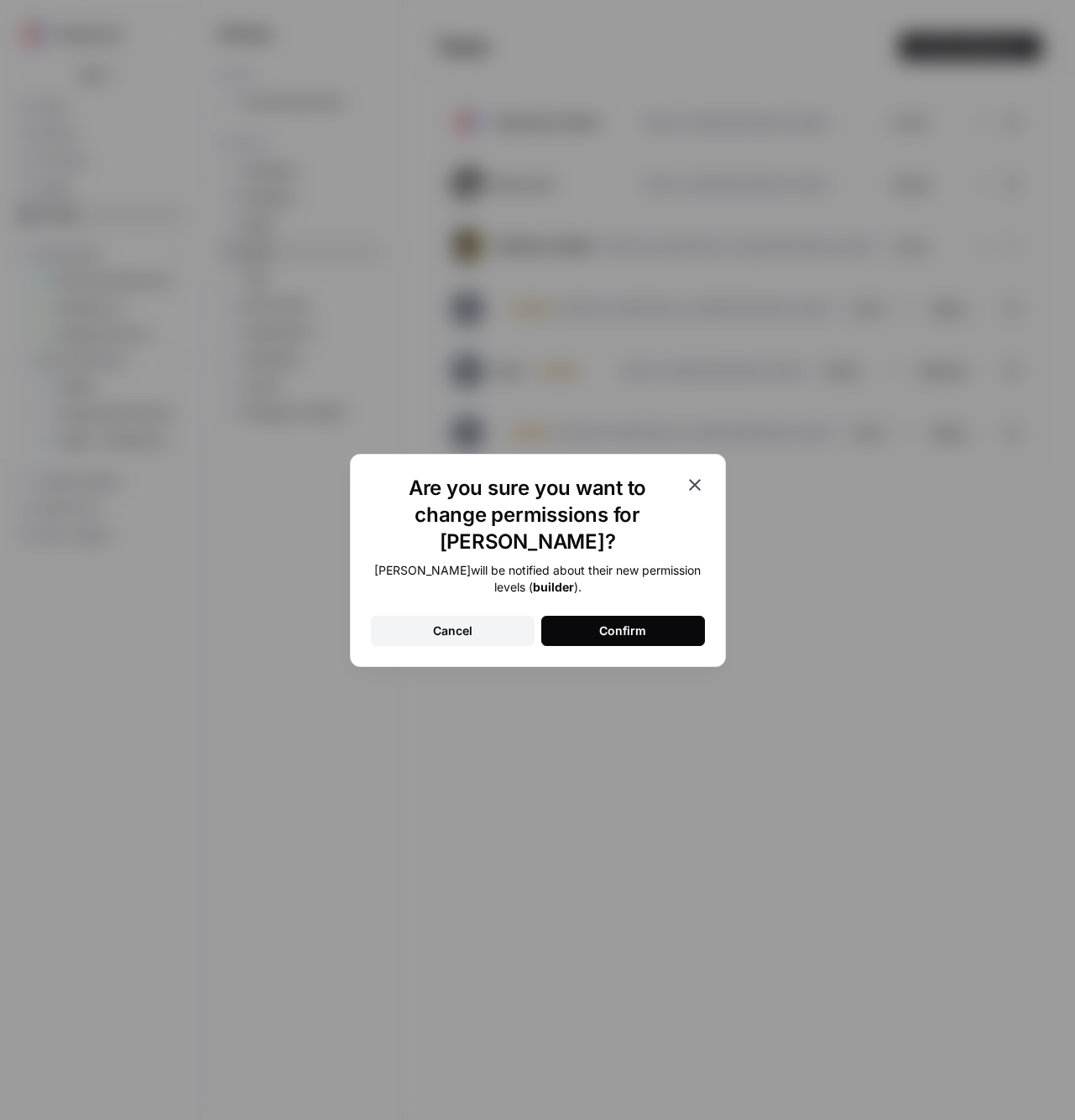
click at [670, 620] on button "Confirm" at bounding box center [623, 631] width 164 height 30
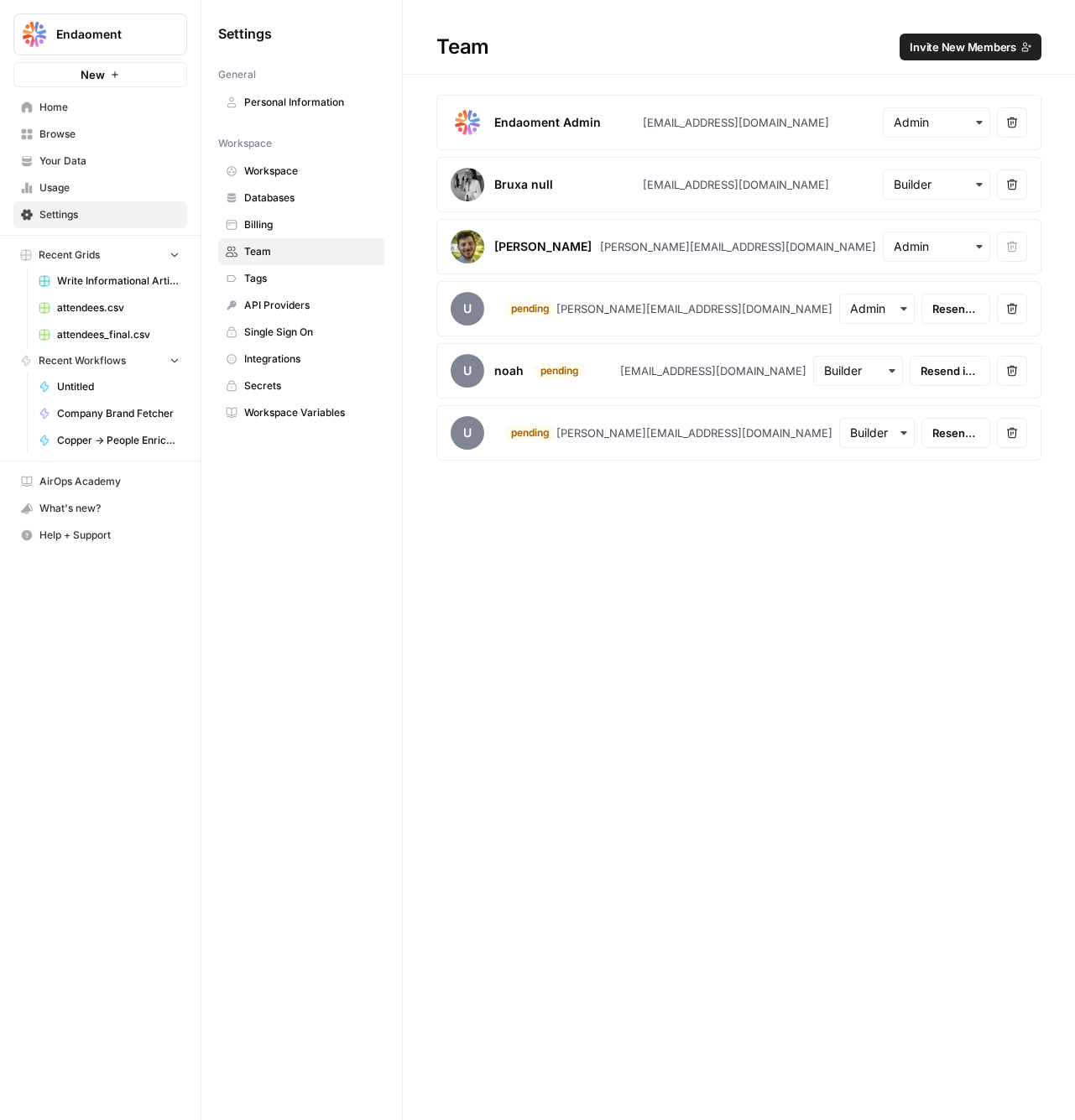
click at [72, 96] on link "Home" at bounding box center [100, 108] width 173 height 27
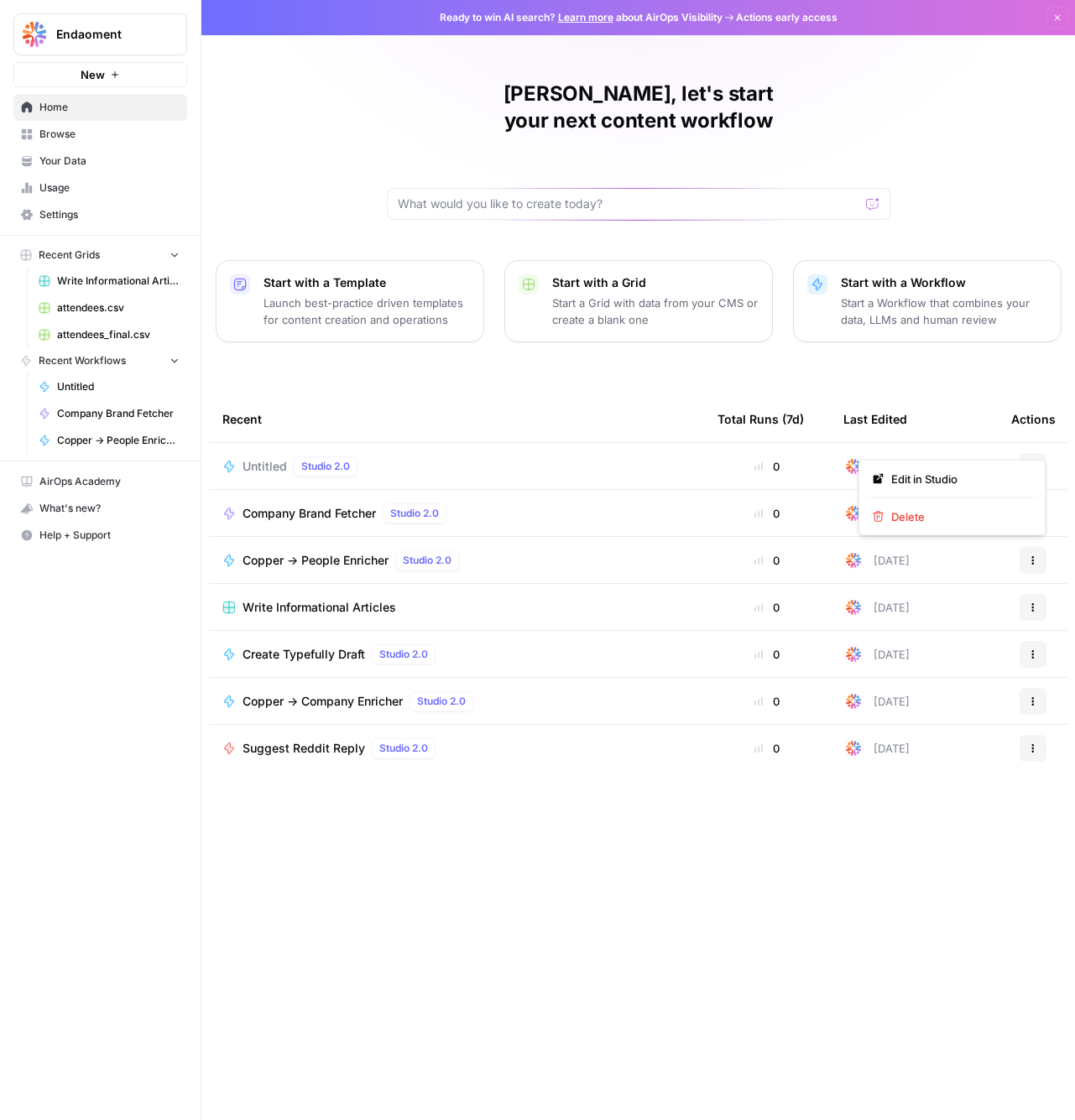
click at [1044, 453] on button "Actions" at bounding box center [1033, 467] width 27 height 27
click at [541, 443] on td "Untitled Studio 2.0" at bounding box center [456, 466] width 495 height 46
click at [243, 458] on span "Untitled" at bounding box center [265, 466] width 44 height 17
click at [1032, 453] on button "Actions" at bounding box center [1033, 467] width 27 height 27
click at [886, 506] on button "Delete" at bounding box center [952, 516] width 172 height 23
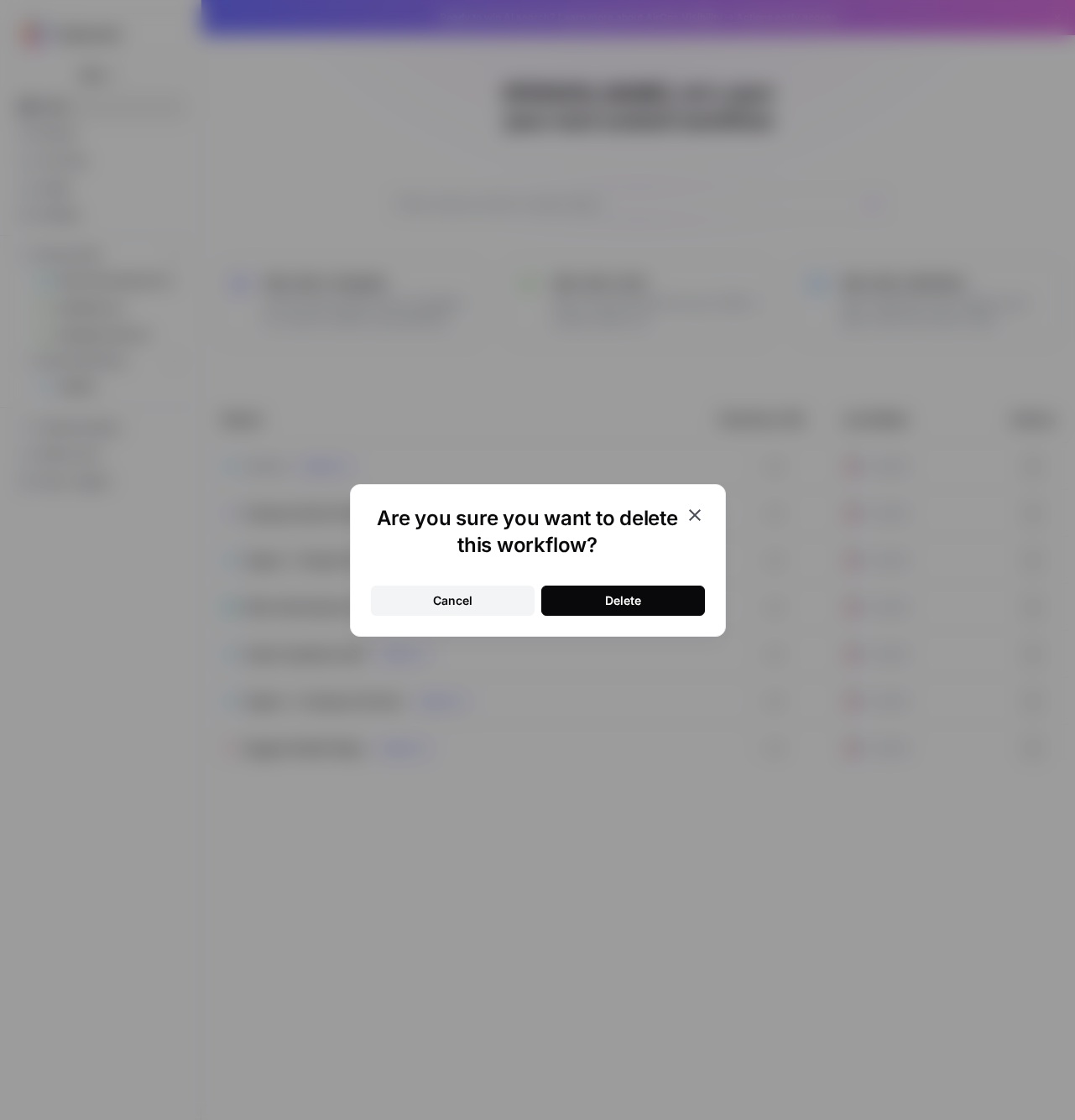
click at [659, 596] on button "Delete" at bounding box center [623, 601] width 164 height 30
